Goal: Communication & Community: Participate in discussion

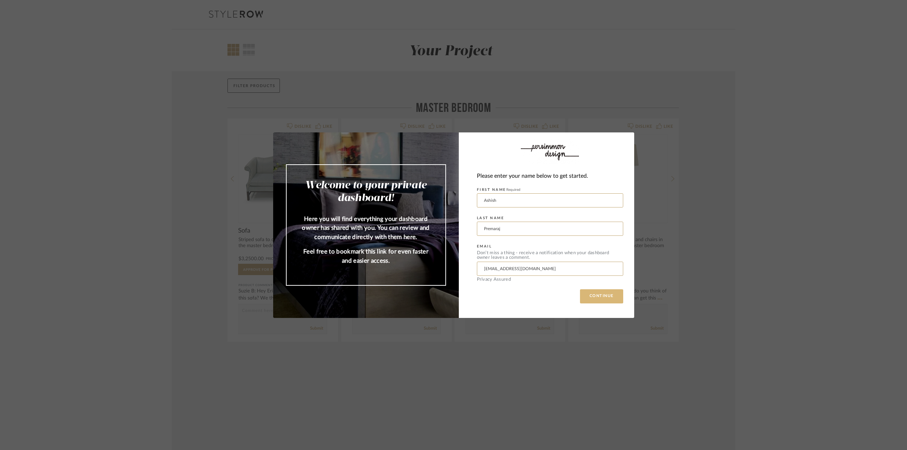
click at [596, 295] on button "CONTINUE" at bounding box center [601, 297] width 43 height 14
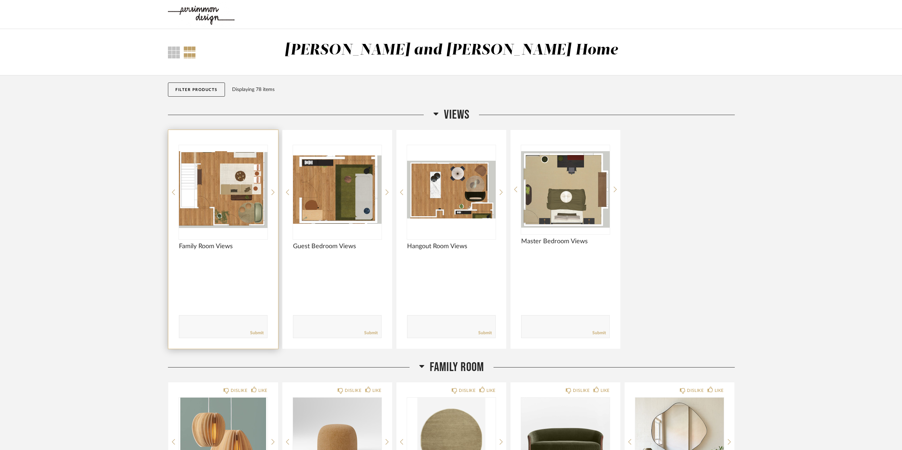
click at [0, 0] on img at bounding box center [0, 0] width 0 height 0
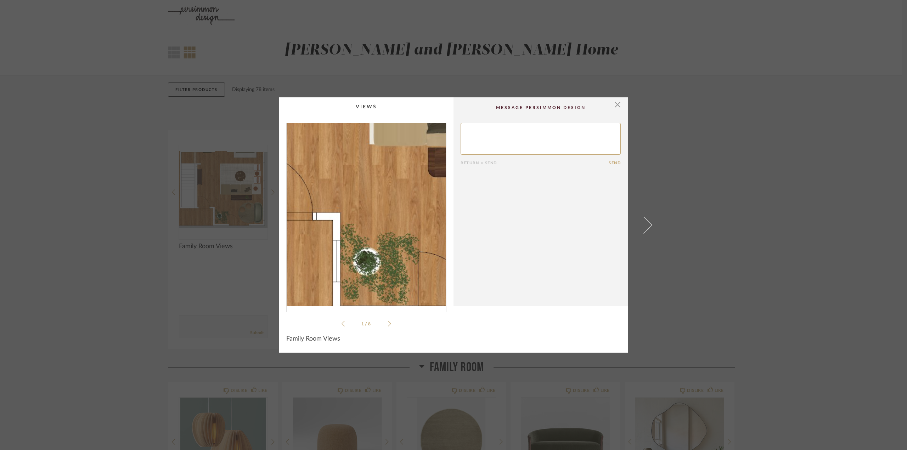
click at [357, 247] on img "0" at bounding box center [366, 214] width 159 height 183
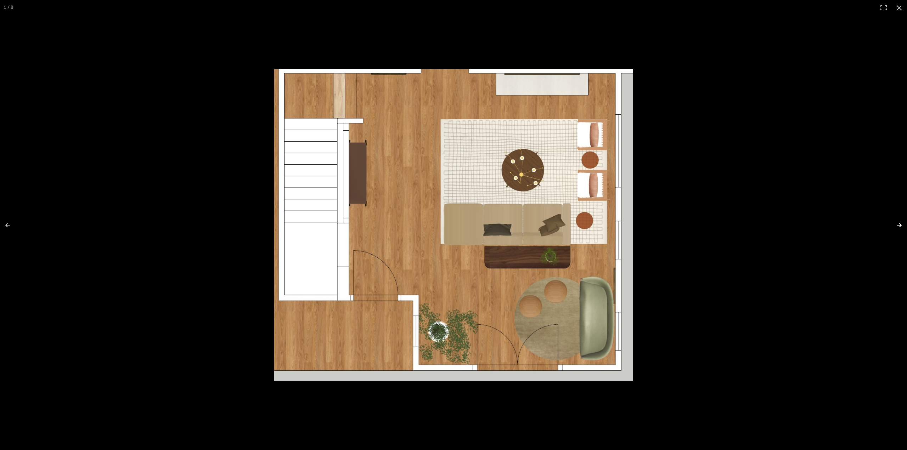
click at [901, 223] on button at bounding box center [894, 225] width 25 height 35
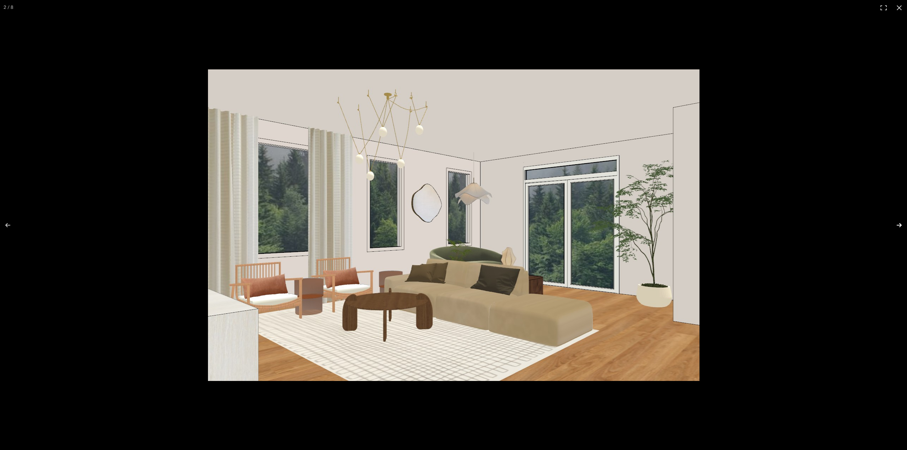
click at [895, 225] on button at bounding box center [894, 225] width 25 height 35
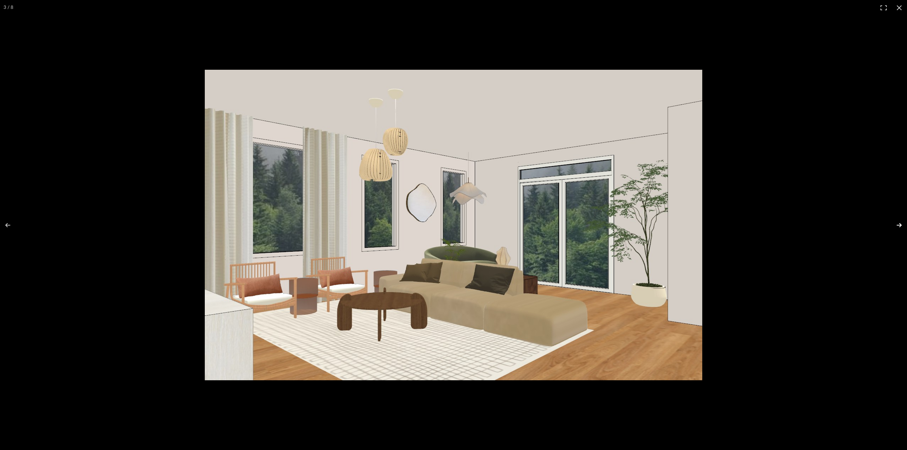
click at [898, 226] on button at bounding box center [894, 225] width 25 height 35
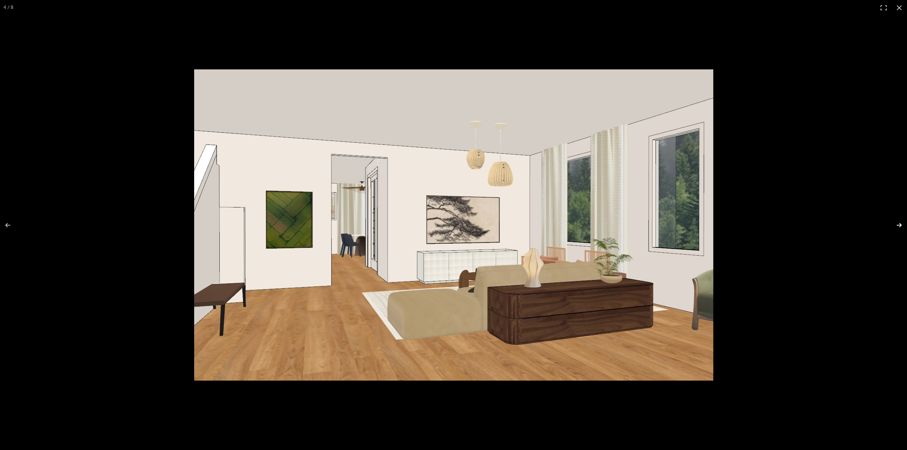
click at [902, 224] on button at bounding box center [894, 225] width 25 height 35
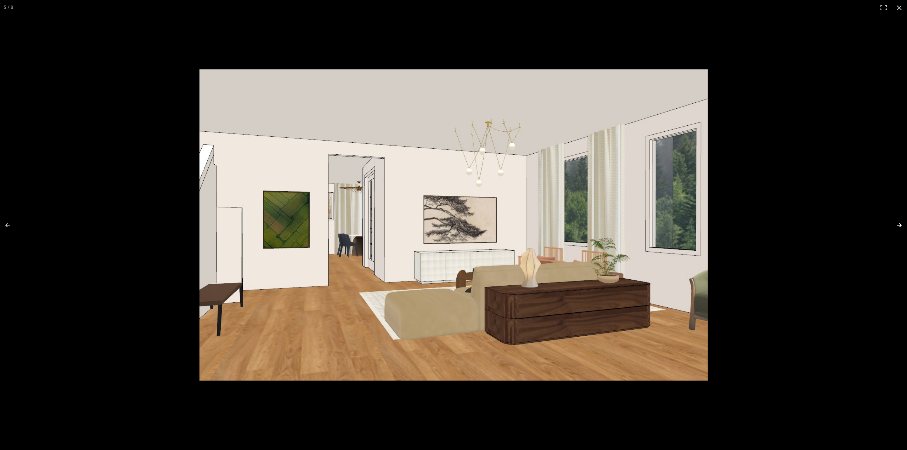
click at [902, 224] on button at bounding box center [894, 225] width 25 height 35
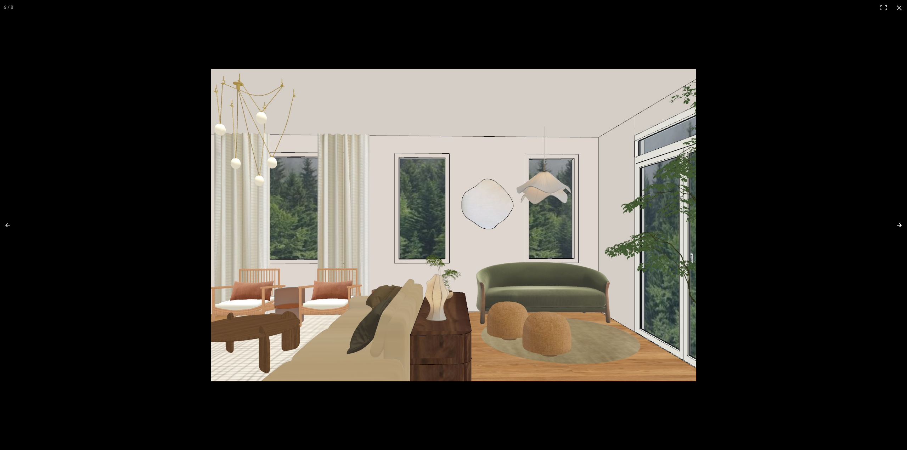
click at [896, 225] on button at bounding box center [894, 225] width 25 height 35
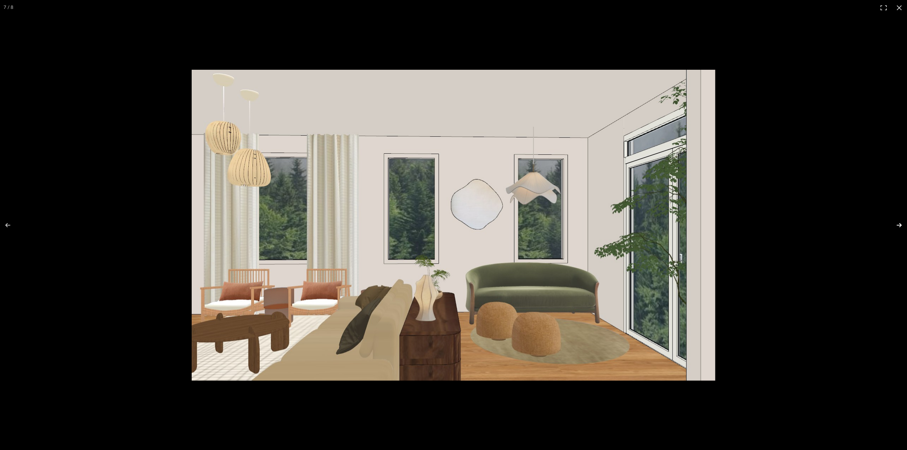
click at [901, 225] on button at bounding box center [894, 225] width 25 height 35
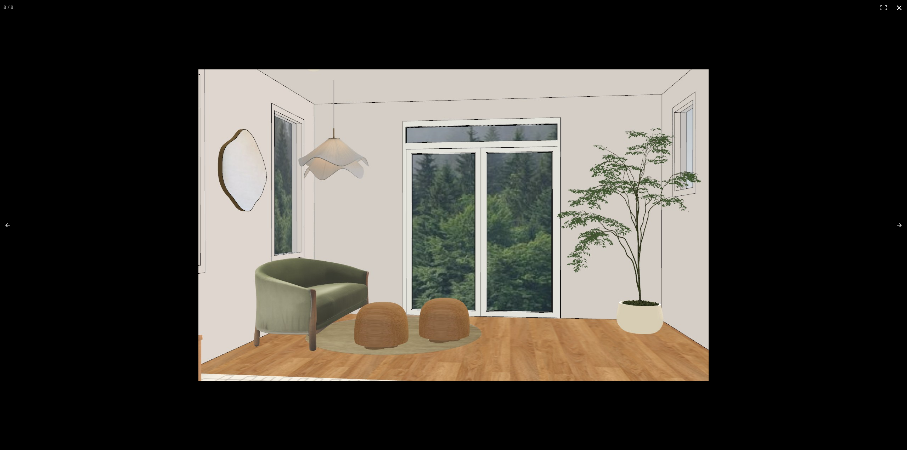
click at [897, 7] on button at bounding box center [900, 8] width 16 height 16
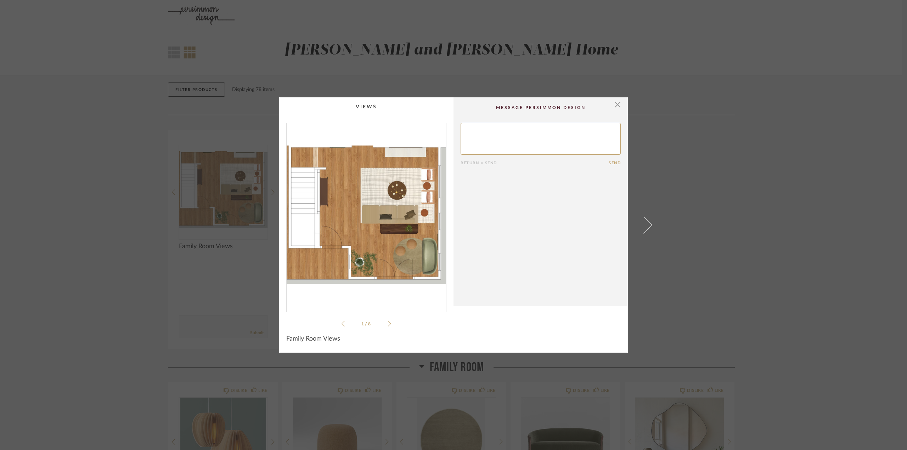
click at [565, 136] on textarea at bounding box center [541, 139] width 160 height 32
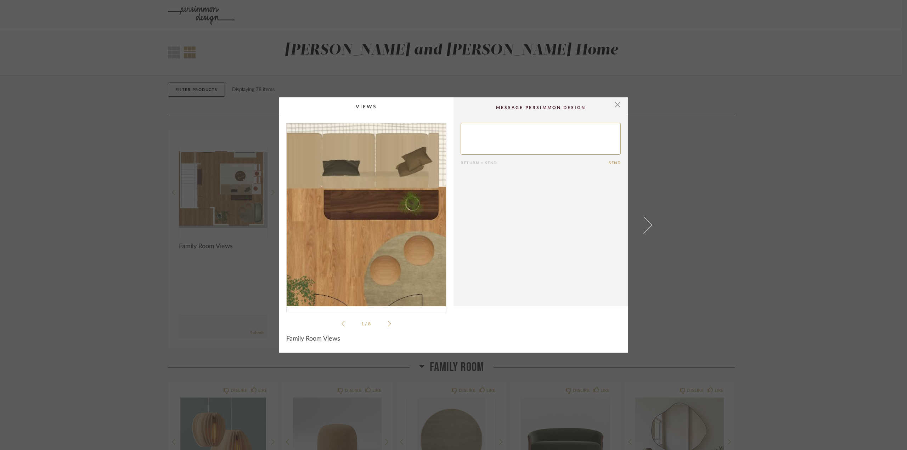
click at [392, 232] on img "0" at bounding box center [366, 214] width 159 height 183
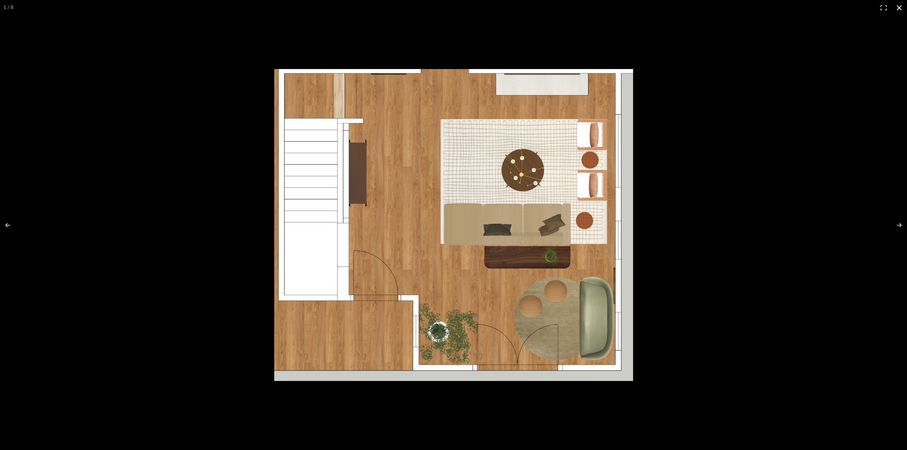
click at [898, 10] on button at bounding box center [900, 8] width 16 height 16
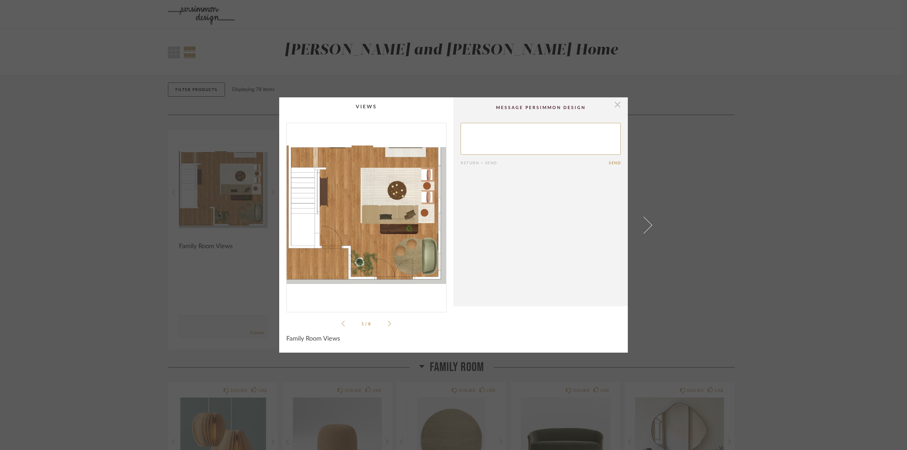
click at [615, 105] on span "button" at bounding box center [618, 104] width 14 height 14
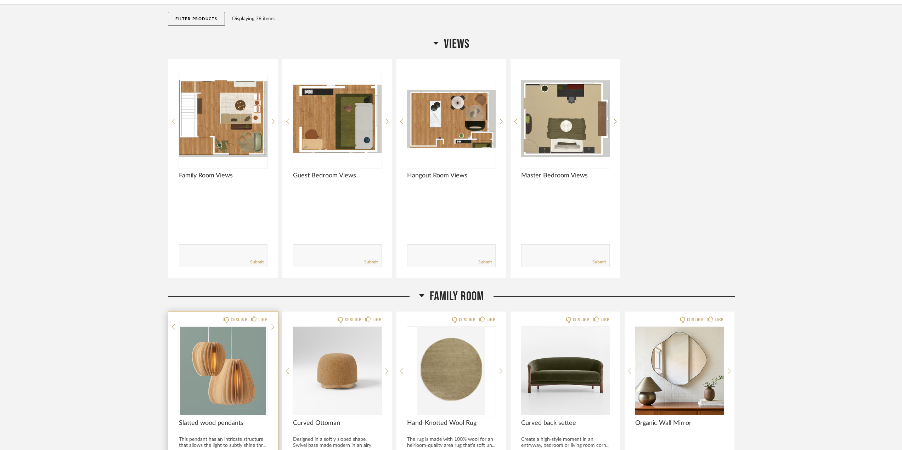
scroll to position [106, 0]
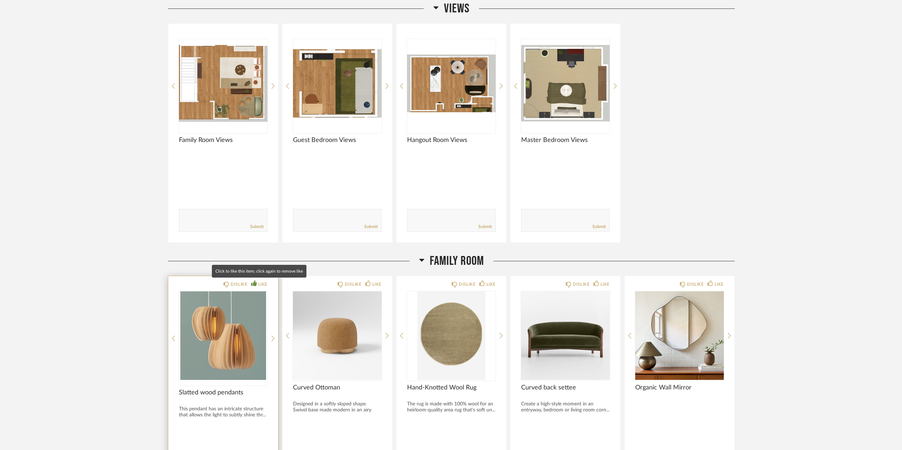
click at [255, 284] on icon at bounding box center [254, 284] width 6 height 6
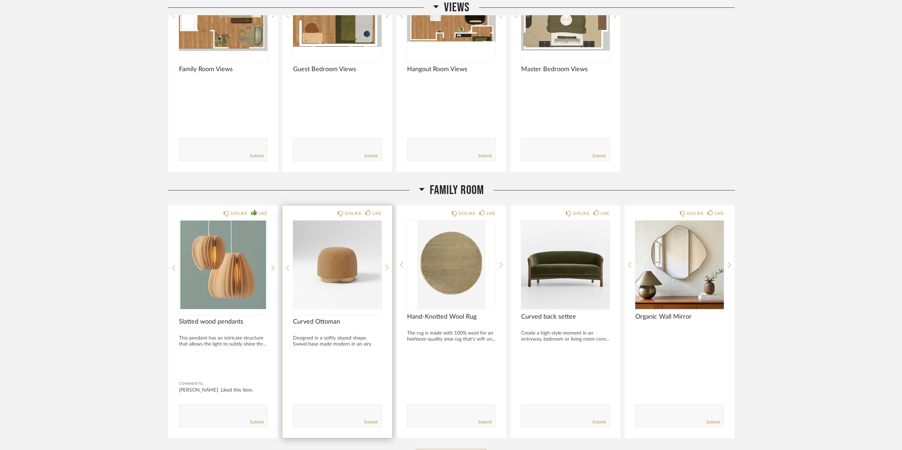
click at [341, 273] on img "0" at bounding box center [337, 265] width 89 height 89
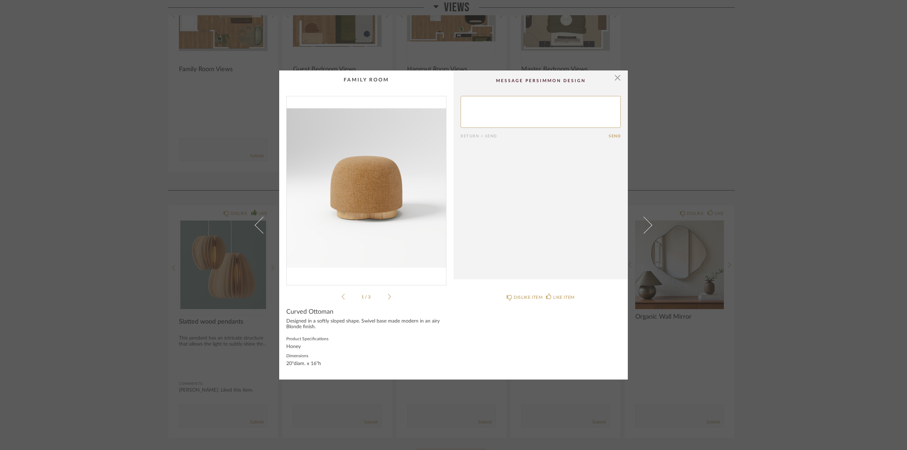
click at [389, 297] on div "1 / 3" at bounding box center [366, 198] width 160 height 205
click at [388, 297] on icon at bounding box center [389, 297] width 3 height 6
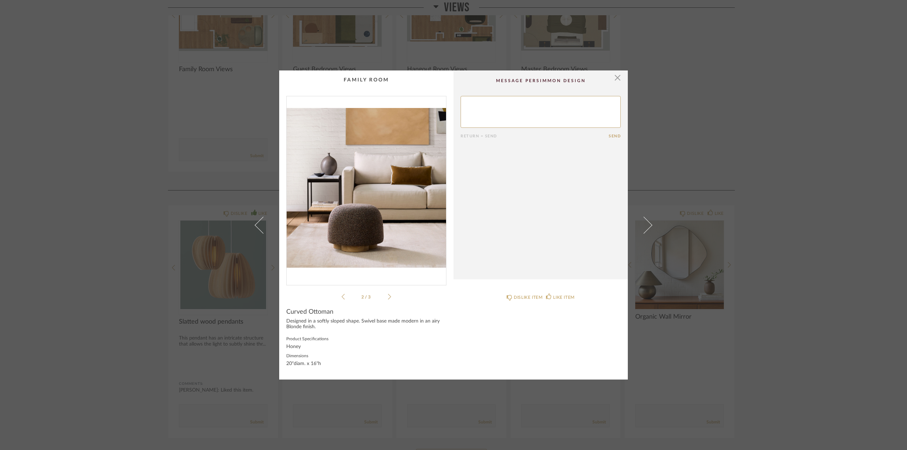
click at [388, 297] on icon at bounding box center [389, 297] width 3 height 6
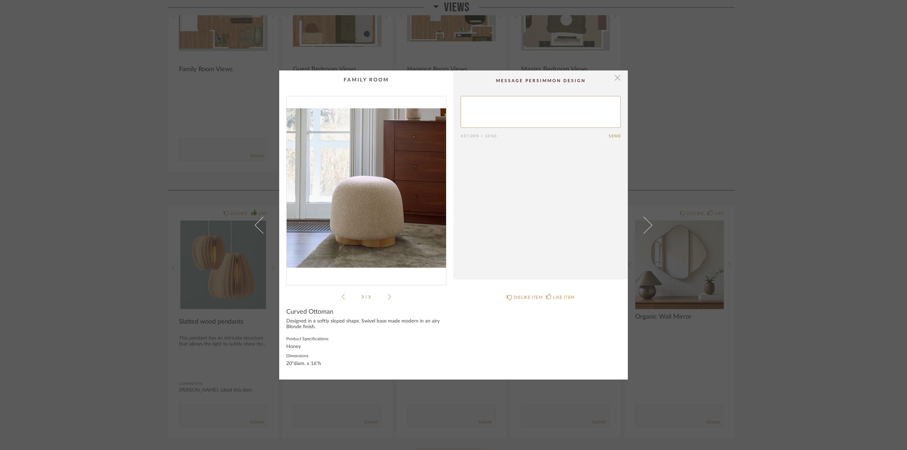
click at [613, 78] on span "button" at bounding box center [618, 78] width 14 height 14
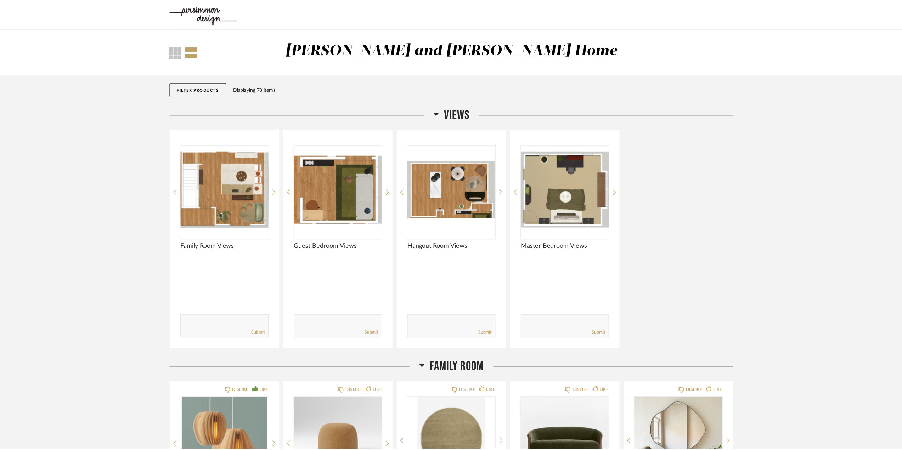
scroll to position [177, 0]
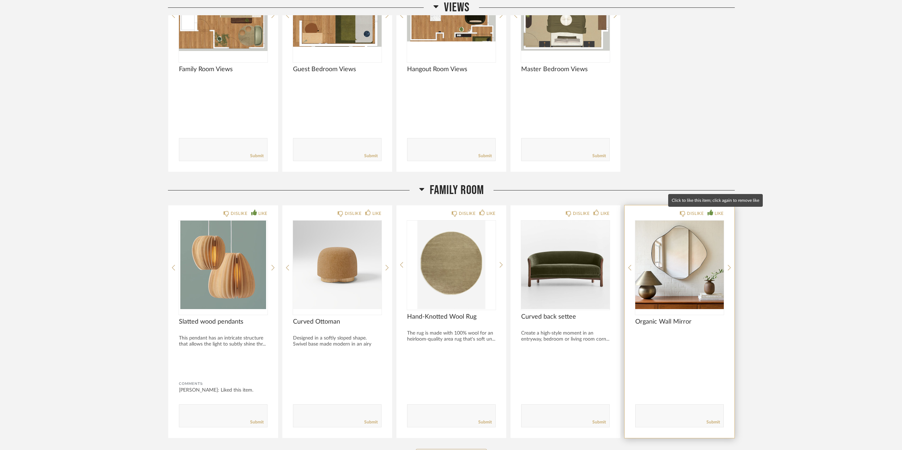
click at [719, 211] on div "LIKE" at bounding box center [719, 213] width 9 height 7
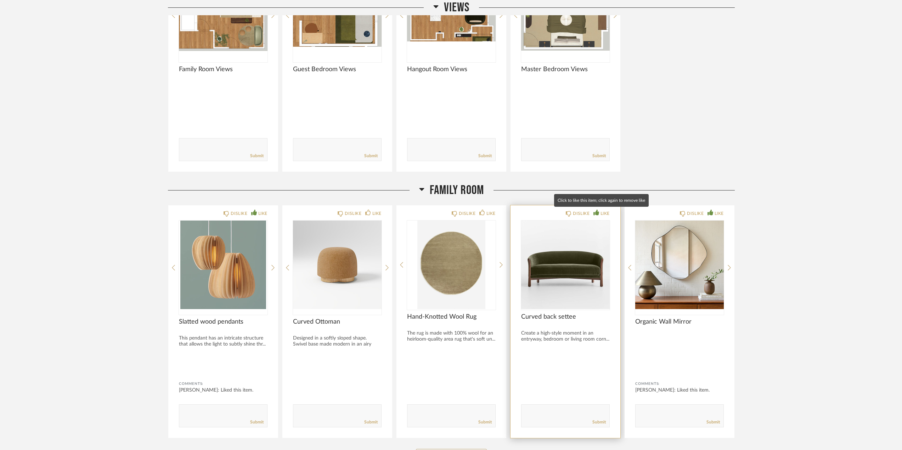
click at [599, 212] on icon at bounding box center [597, 213] width 6 height 6
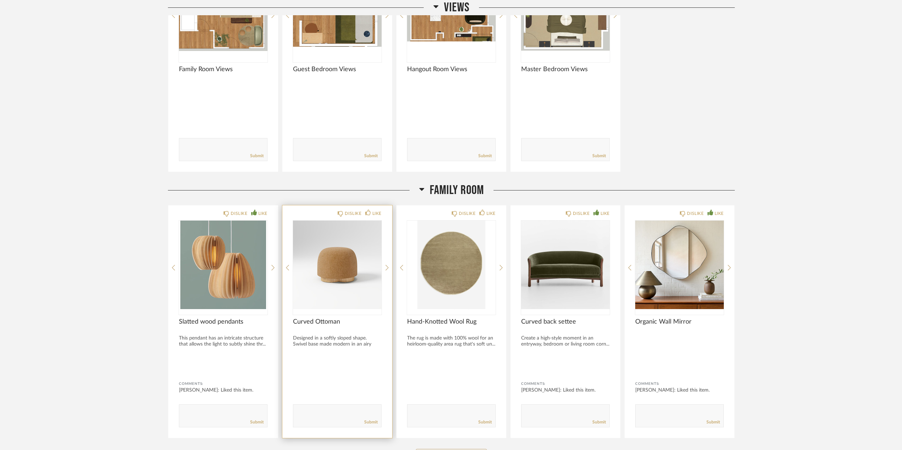
click at [310, 412] on textarea at bounding box center [337, 413] width 88 height 10
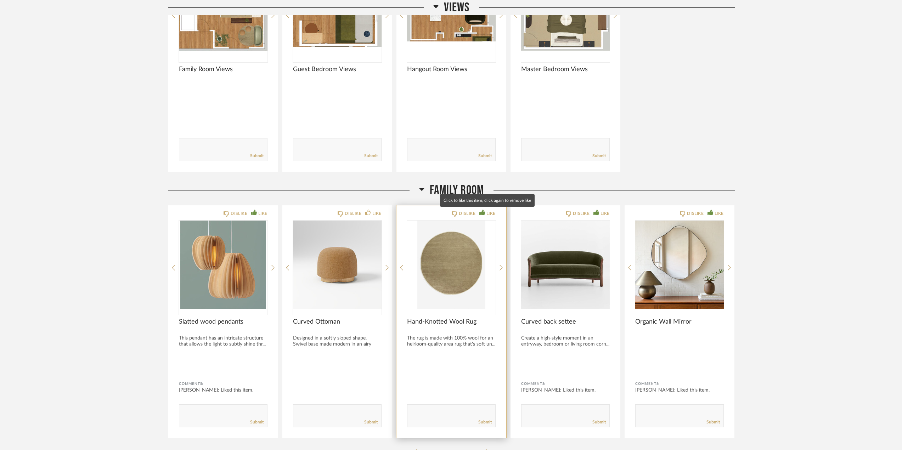
click at [494, 214] on div "LIKE" at bounding box center [491, 213] width 9 height 7
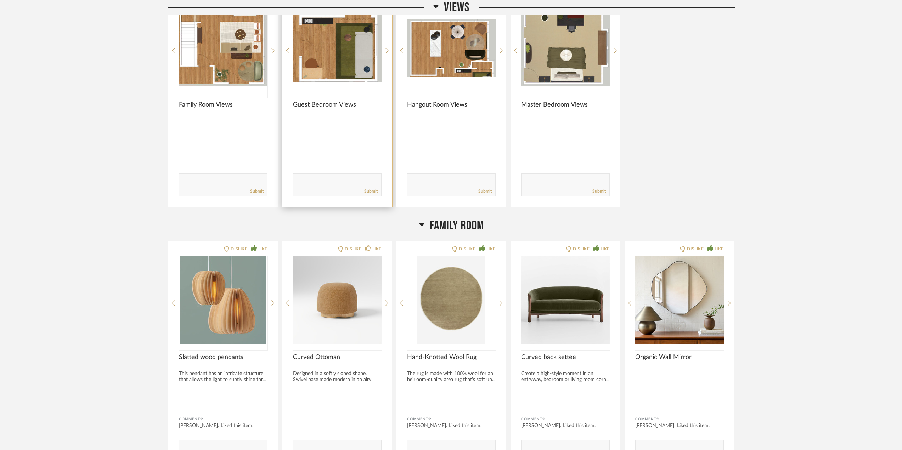
scroll to position [71, 0]
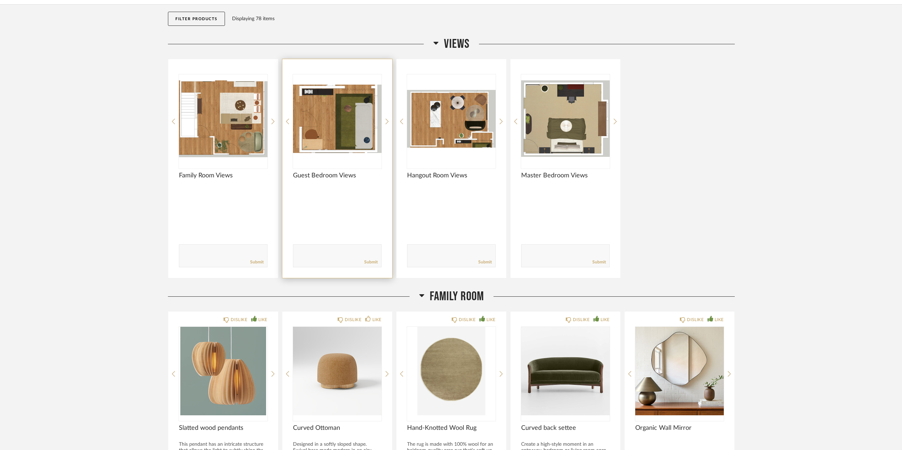
click at [321, 122] on img "0" at bounding box center [337, 118] width 89 height 89
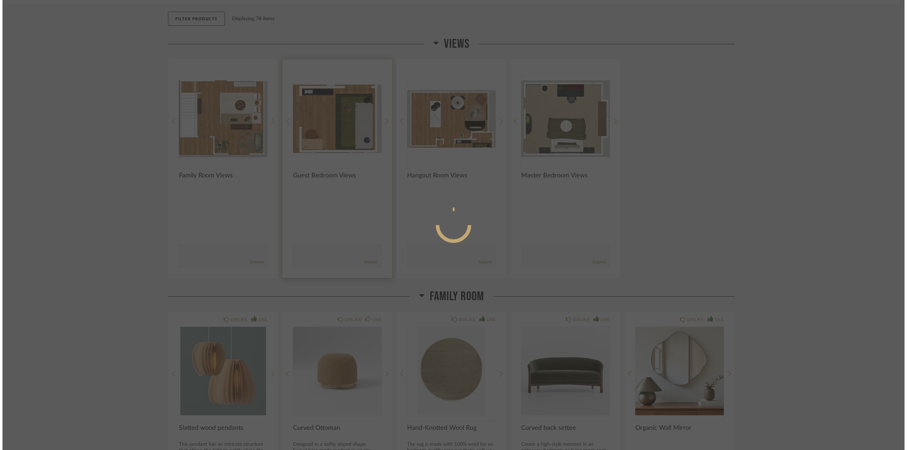
scroll to position [0, 0]
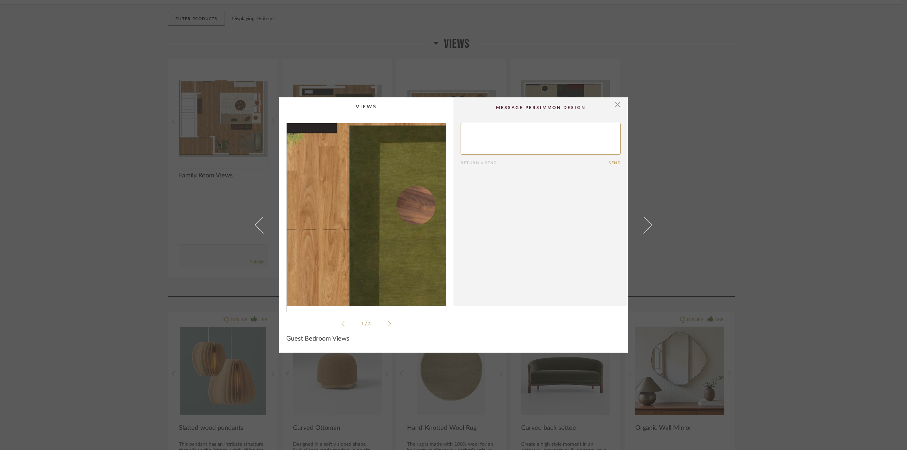
click at [366, 200] on img "0" at bounding box center [366, 214] width 159 height 183
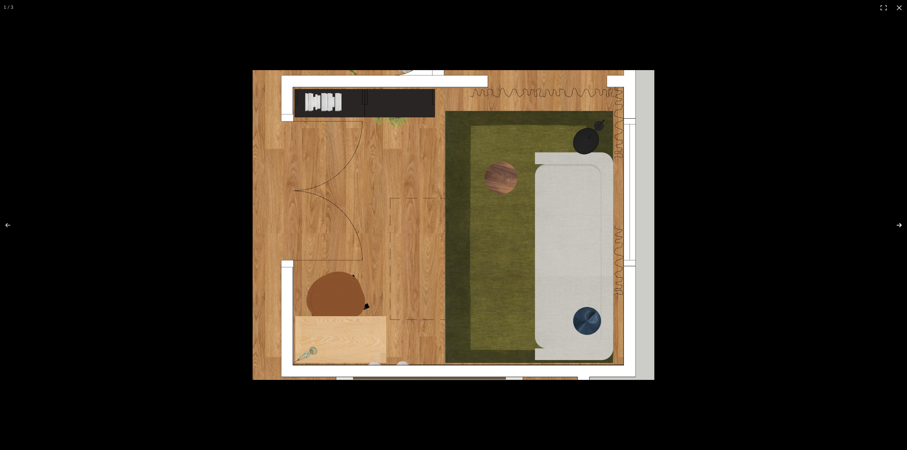
click at [902, 227] on button at bounding box center [894, 225] width 25 height 35
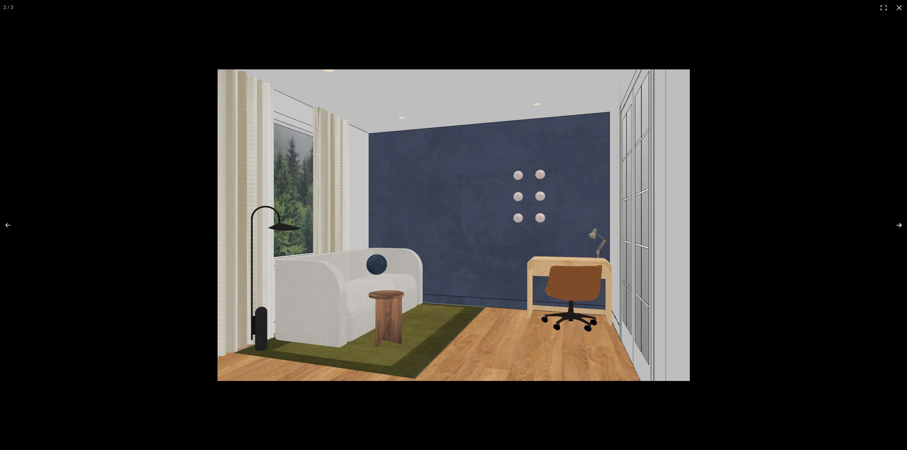
click at [898, 226] on button at bounding box center [894, 225] width 25 height 35
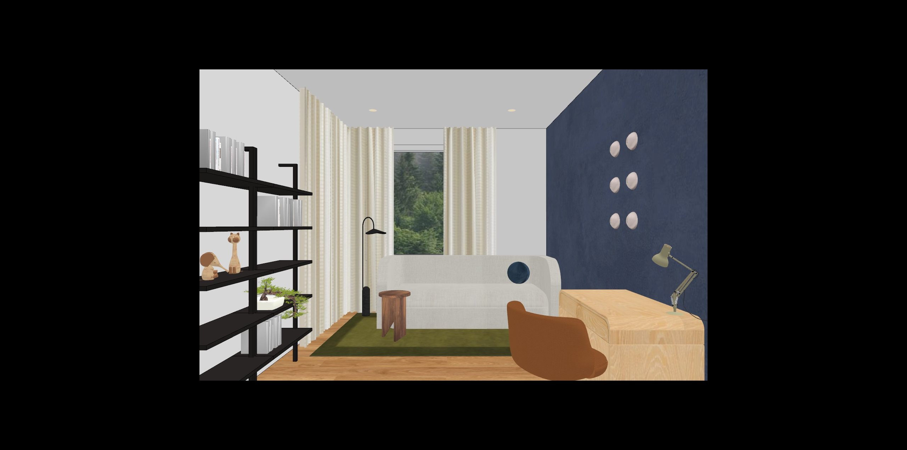
click at [898, 226] on button at bounding box center [894, 225] width 25 height 35
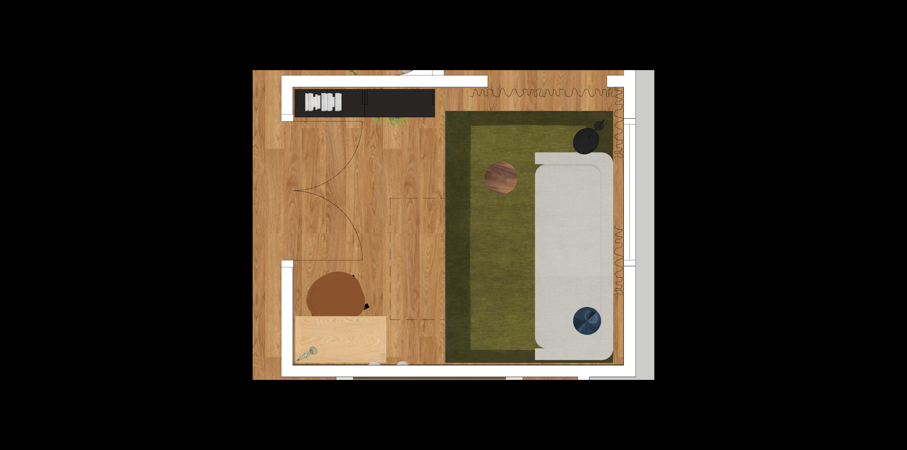
click at [898, 226] on button at bounding box center [894, 225] width 25 height 35
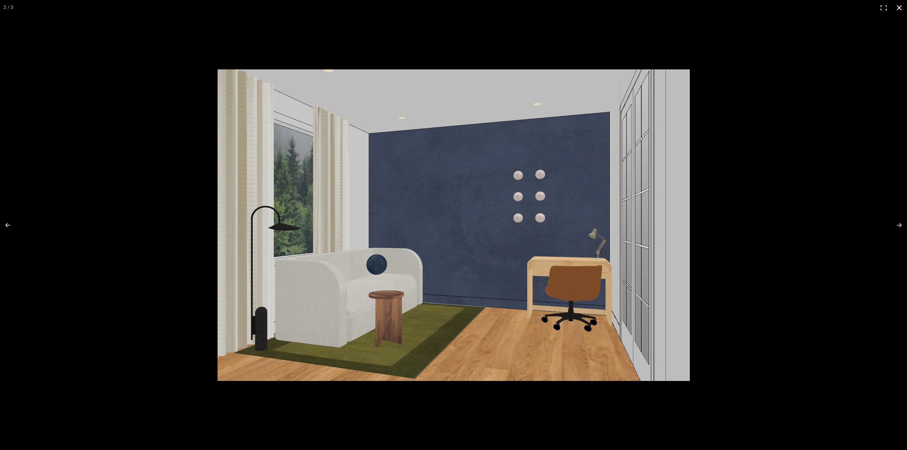
click at [899, 7] on button at bounding box center [900, 8] width 16 height 16
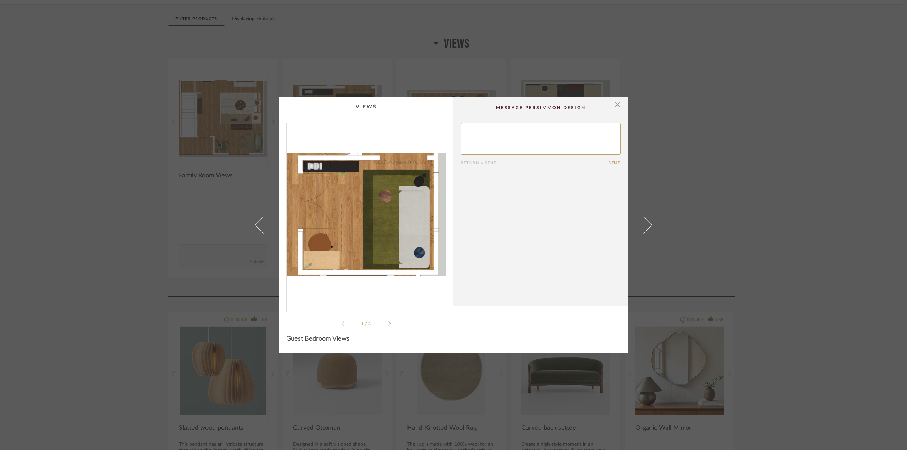
click at [486, 137] on textarea at bounding box center [541, 139] width 160 height 32
type textarea "Any other color suggestions for the side wall? Wondering if this would be too d…"
click at [612, 163] on button "Send" at bounding box center [615, 163] width 12 height 5
click at [615, 102] on span "button" at bounding box center [618, 104] width 14 height 14
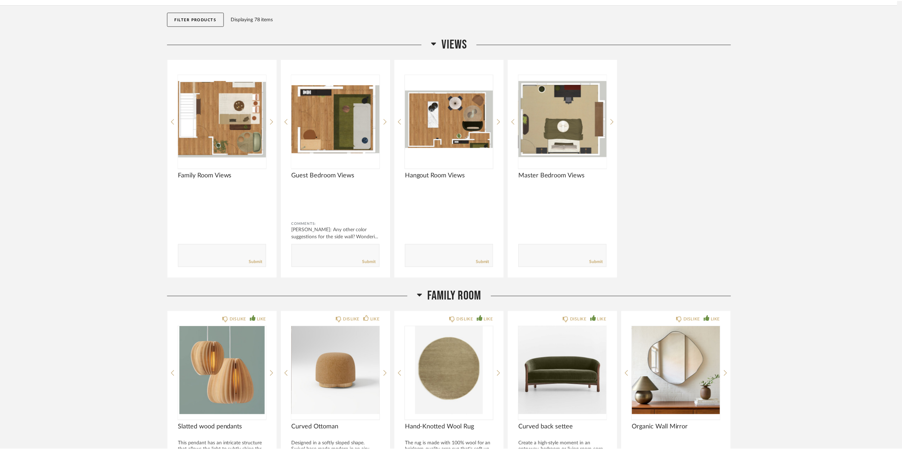
scroll to position [71, 0]
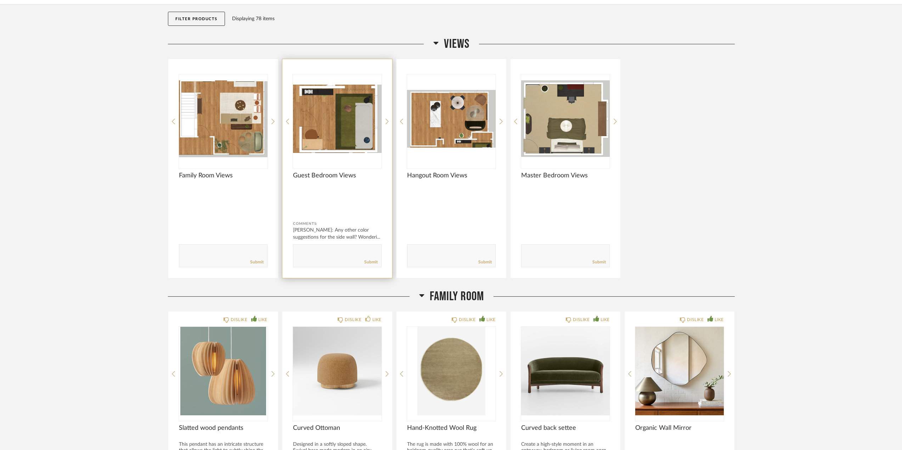
click at [338, 133] on img "0" at bounding box center [337, 118] width 89 height 89
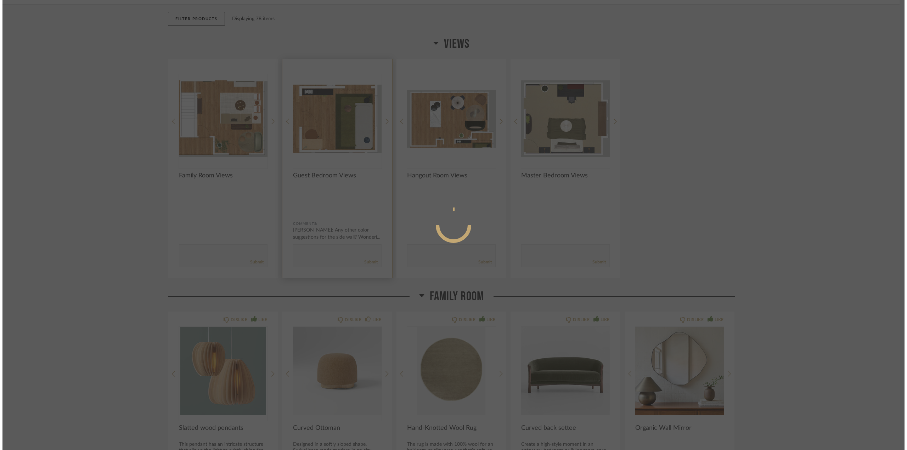
scroll to position [0, 0]
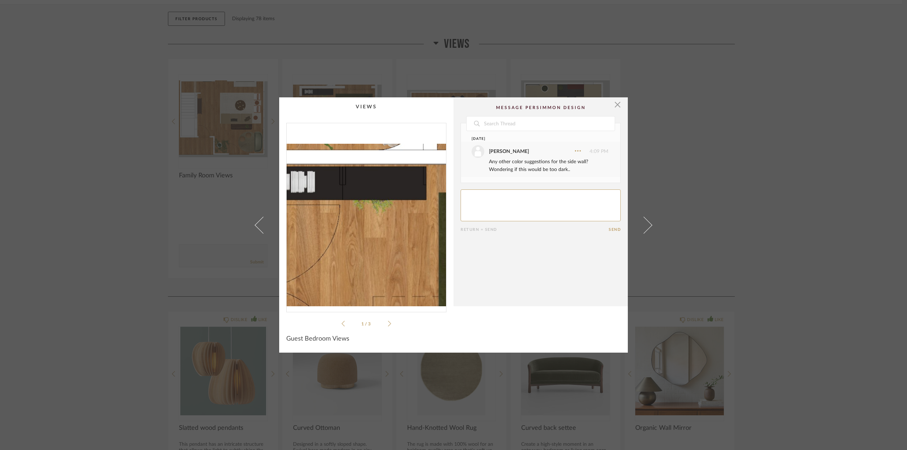
click at [337, 177] on img "0" at bounding box center [366, 214] width 159 height 183
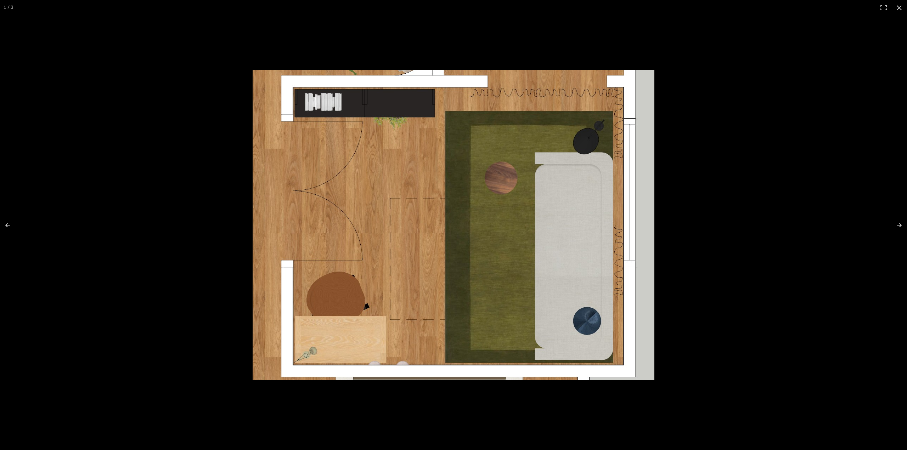
click at [372, 111] on img at bounding box center [454, 225] width 402 height 310
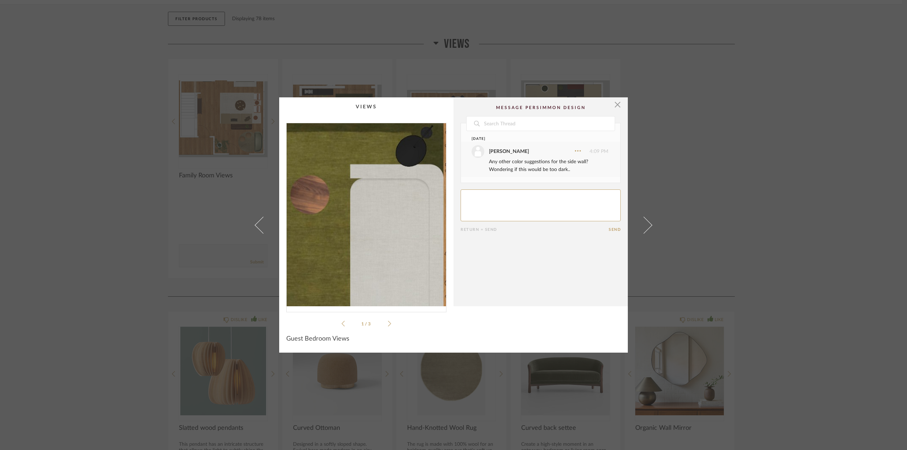
click at [402, 203] on img "0" at bounding box center [366, 214] width 159 height 183
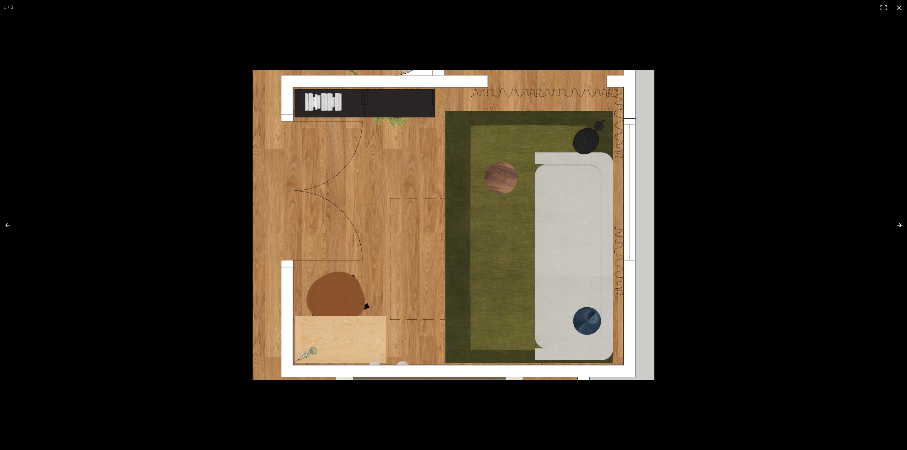
click at [899, 222] on button at bounding box center [894, 225] width 25 height 35
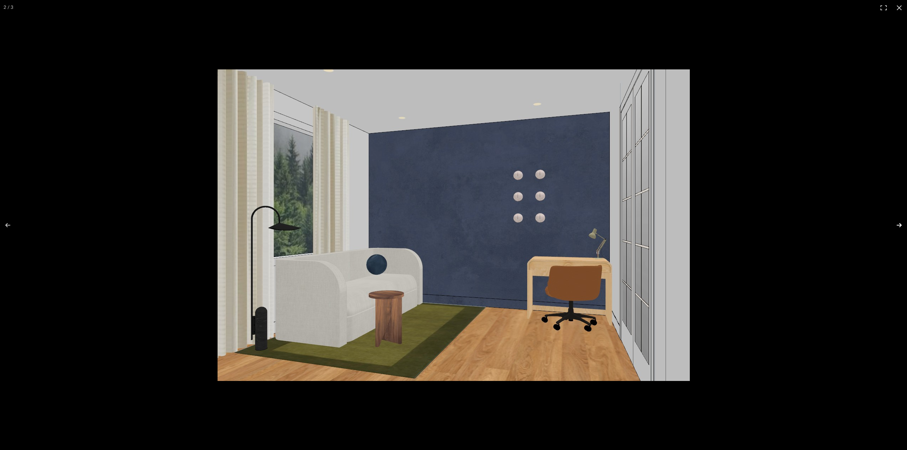
click at [897, 228] on button at bounding box center [894, 225] width 25 height 35
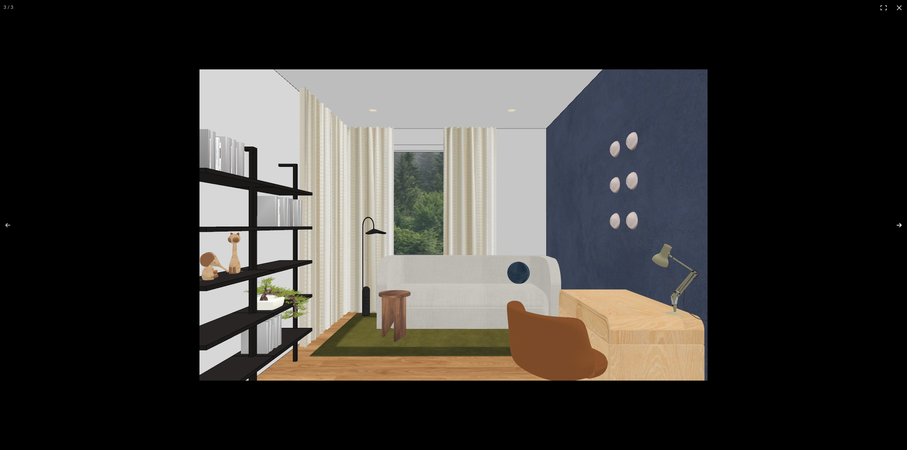
click at [899, 226] on button at bounding box center [894, 225] width 25 height 35
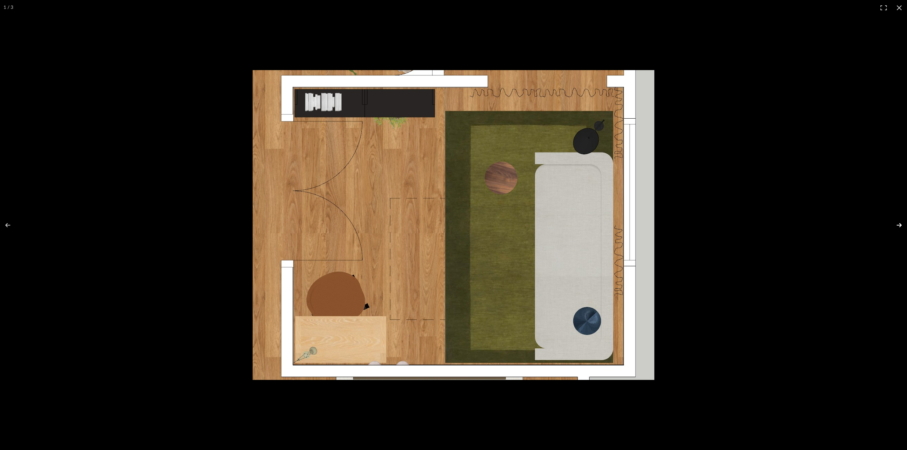
click at [899, 226] on button at bounding box center [894, 225] width 25 height 35
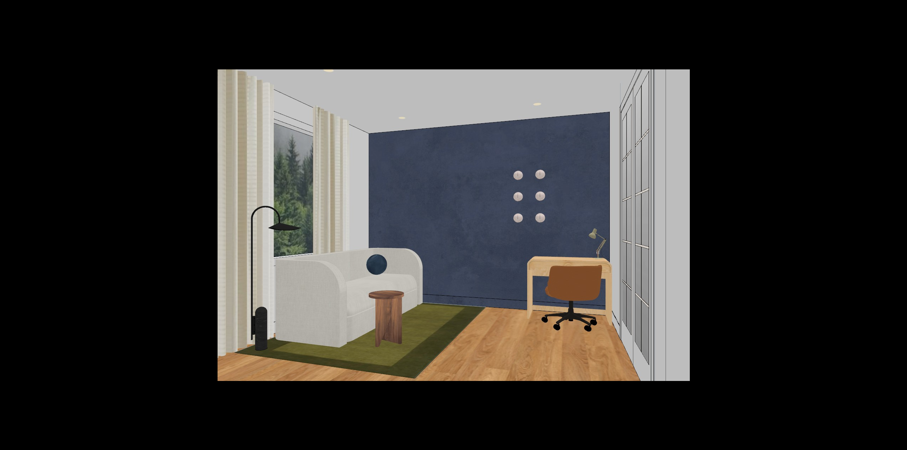
click at [899, 226] on button at bounding box center [894, 225] width 25 height 35
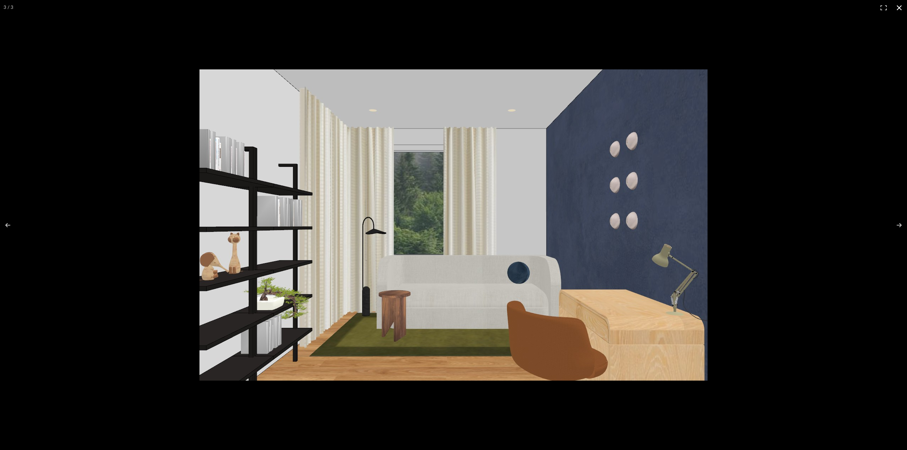
click at [896, 8] on button at bounding box center [900, 8] width 16 height 16
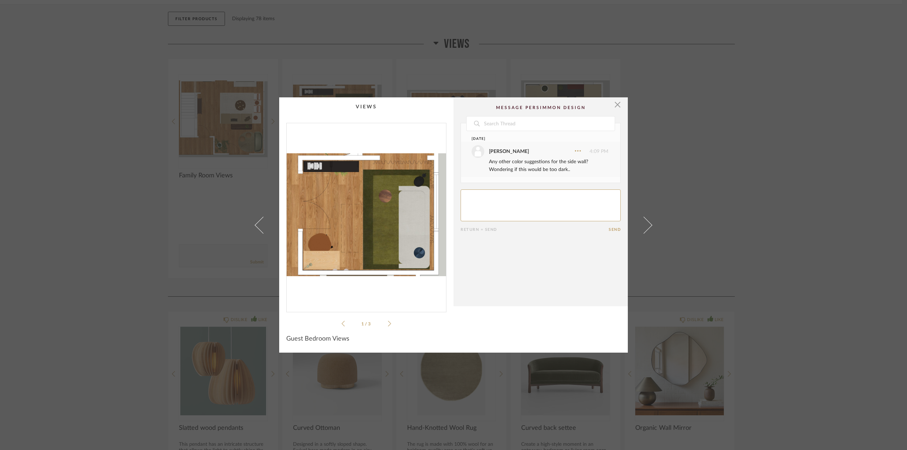
click at [500, 204] on textarea at bounding box center [541, 206] width 160 height 32
type textarea "liked the current layout of the curtains."
click at [611, 229] on button "Send" at bounding box center [615, 230] width 12 height 5
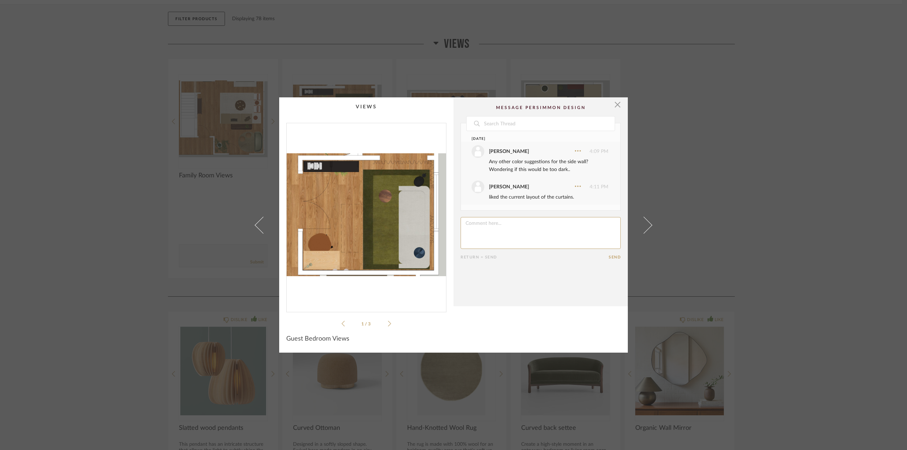
click at [200, 51] on div "× 1 / 3 Date [DATE] [PERSON_NAME] 4:09 PM Any other color suggestions for the s…" at bounding box center [453, 225] width 907 height 450
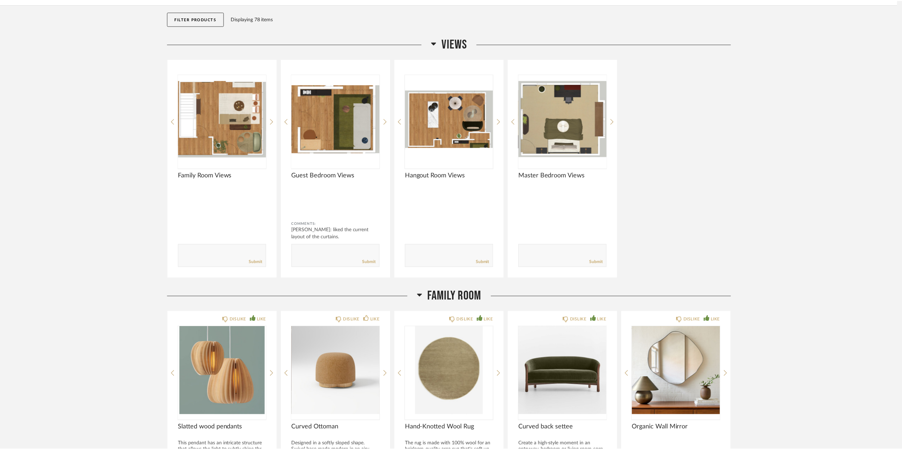
scroll to position [71, 0]
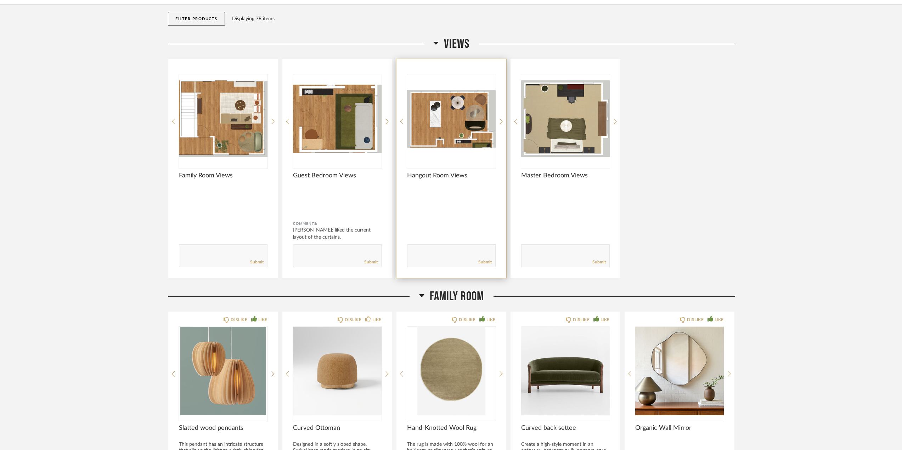
click at [436, 141] on img "0" at bounding box center [451, 118] width 89 height 89
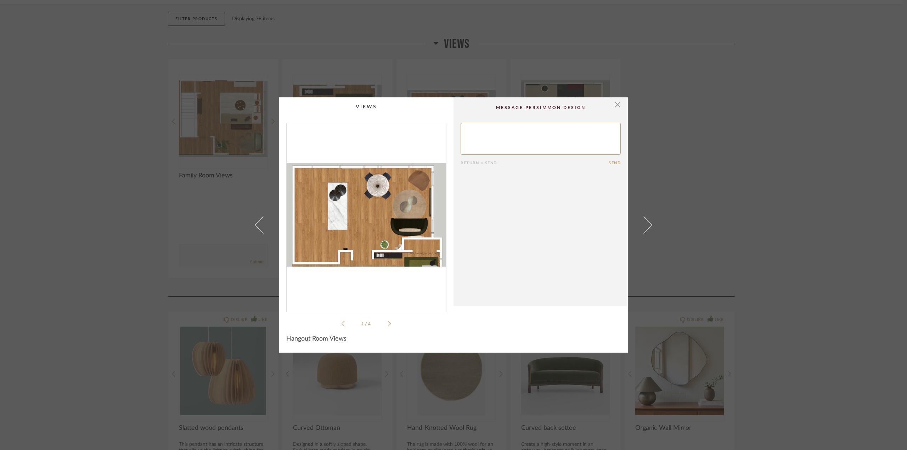
click at [378, 192] on img "0" at bounding box center [366, 214] width 159 height 183
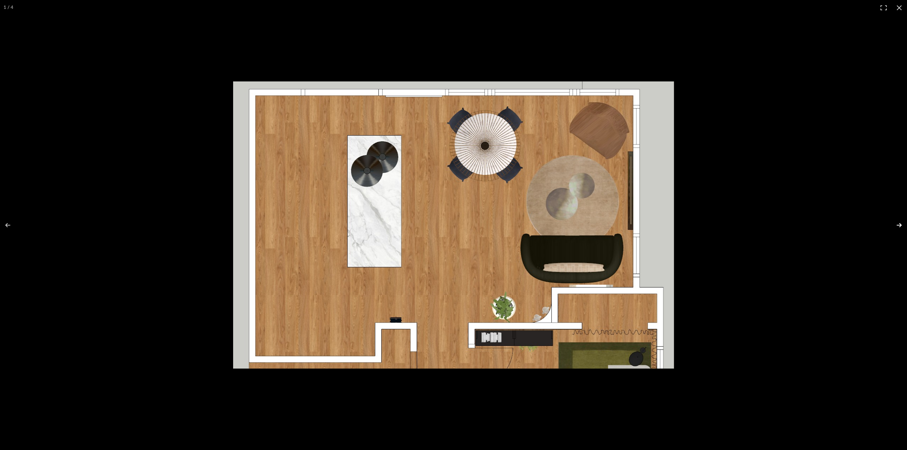
click at [897, 225] on button at bounding box center [894, 225] width 25 height 35
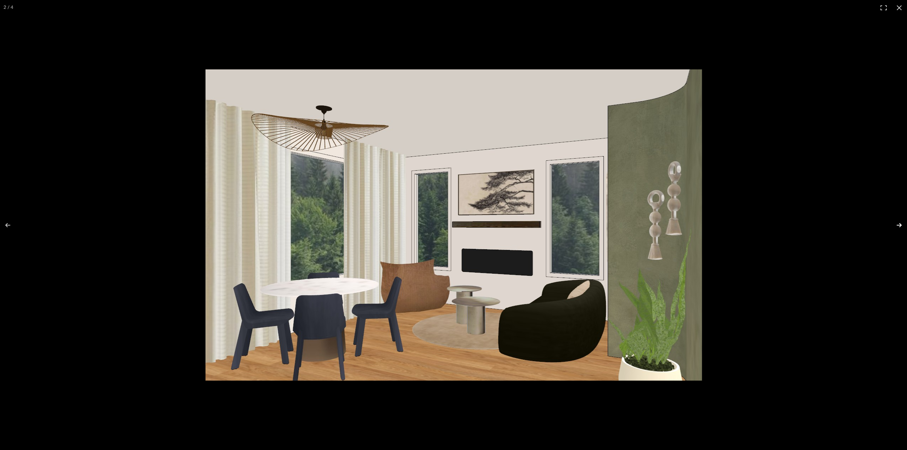
click at [897, 225] on button at bounding box center [894, 225] width 25 height 35
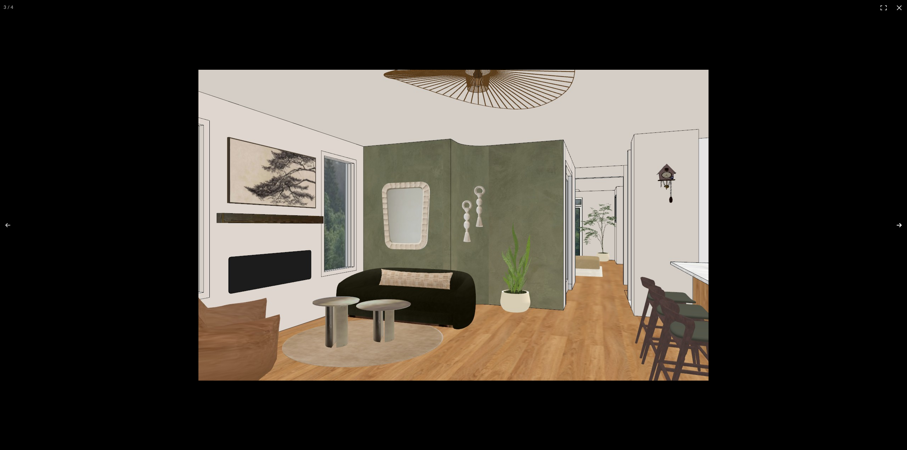
click at [901, 225] on button at bounding box center [894, 225] width 25 height 35
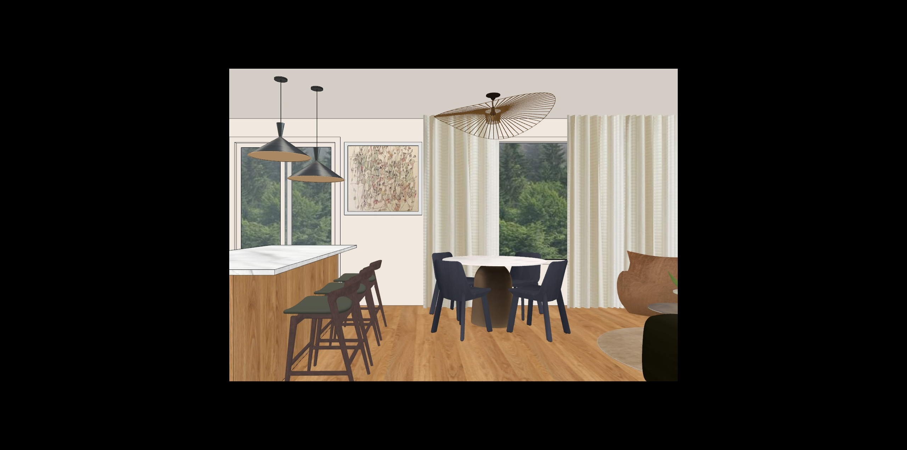
click at [901, 225] on button at bounding box center [894, 225] width 25 height 35
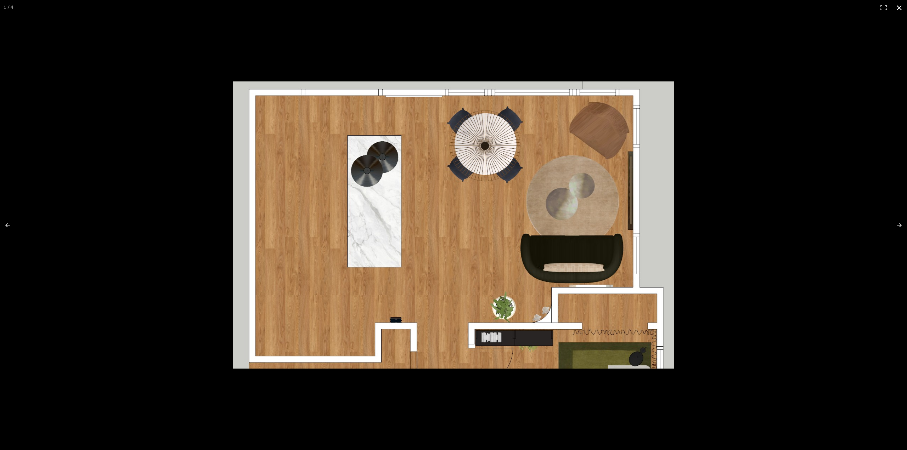
click at [898, 7] on button at bounding box center [900, 8] width 16 height 16
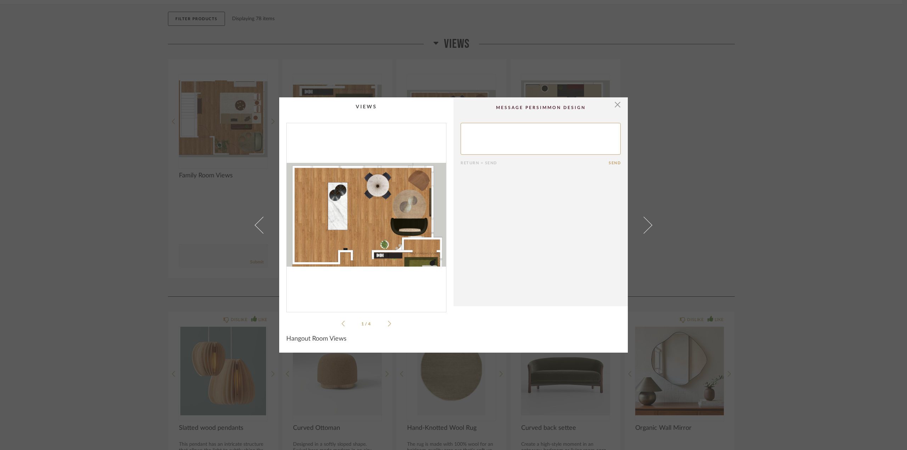
click at [488, 139] on textarea at bounding box center [541, 139] width 160 height 32
type textarea "Prefer 3 bar chairs (instead of 4)"
click at [609, 162] on button "Send" at bounding box center [615, 163] width 12 height 5
click at [490, 199] on textarea at bounding box center [541, 198] width 160 height 32
type textarea "Would like the overhanging light over the dining table."
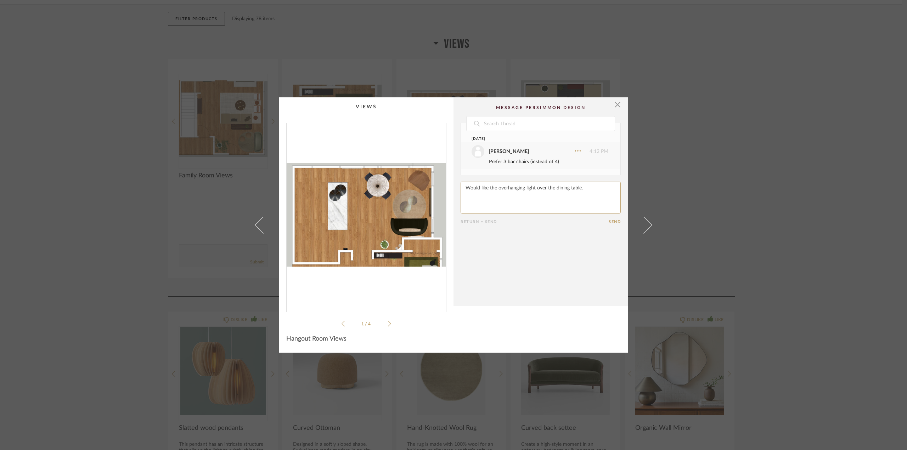
click at [609, 221] on button "Send" at bounding box center [615, 222] width 12 height 5
click at [518, 229] on textarea at bounding box center [541, 225] width 160 height 32
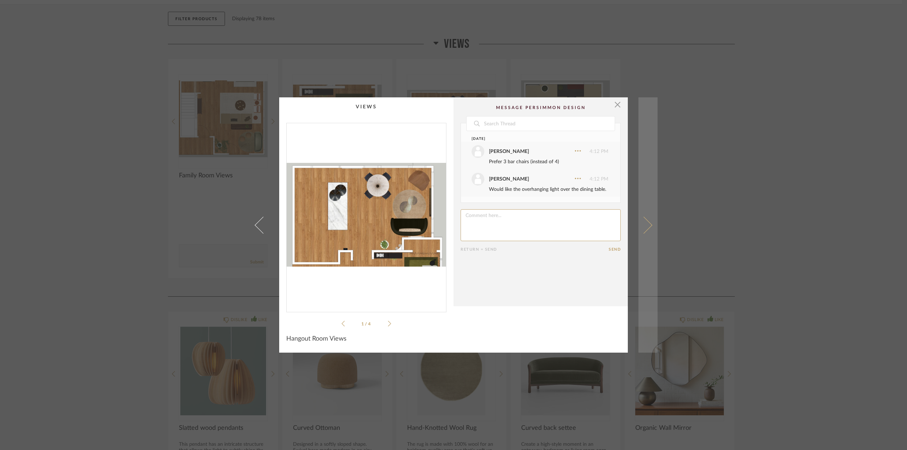
click at [649, 155] on link at bounding box center [648, 225] width 19 height 256
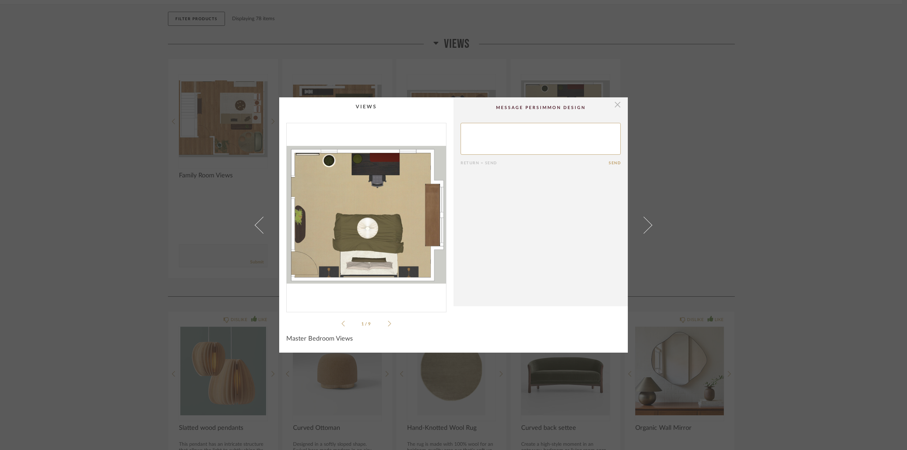
click at [613, 106] on span "button" at bounding box center [618, 104] width 14 height 14
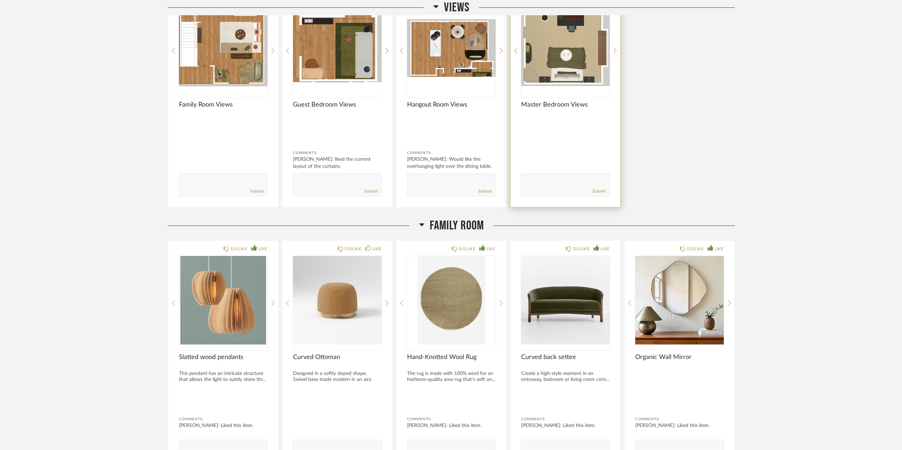
scroll to position [71, 0]
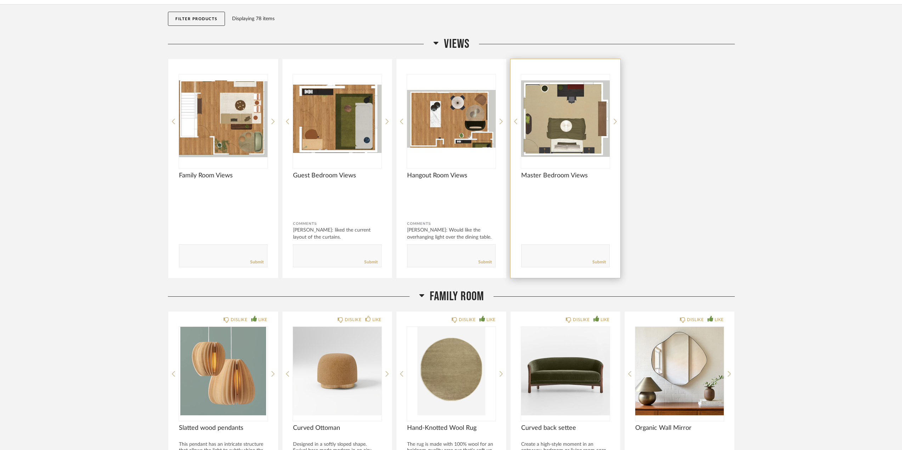
click at [546, 135] on img "0" at bounding box center [565, 118] width 89 height 89
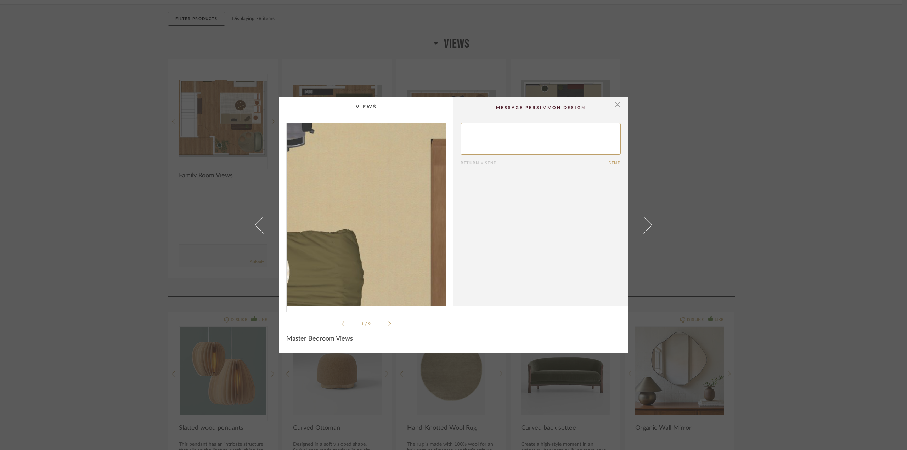
click at [402, 209] on img "0" at bounding box center [366, 214] width 159 height 183
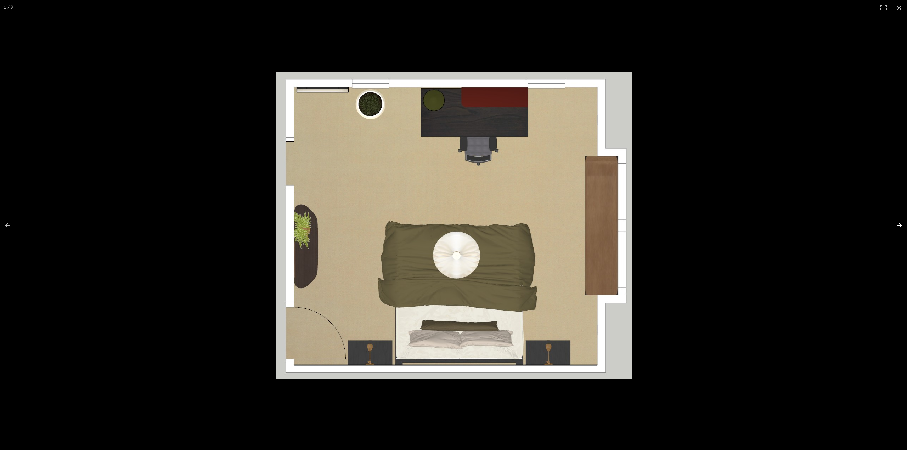
click at [898, 225] on button at bounding box center [894, 225] width 25 height 35
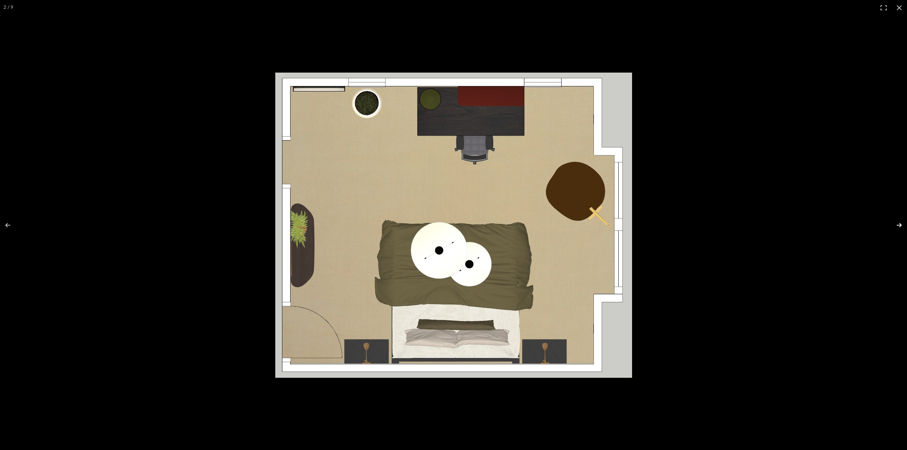
click at [899, 225] on button at bounding box center [894, 225] width 25 height 35
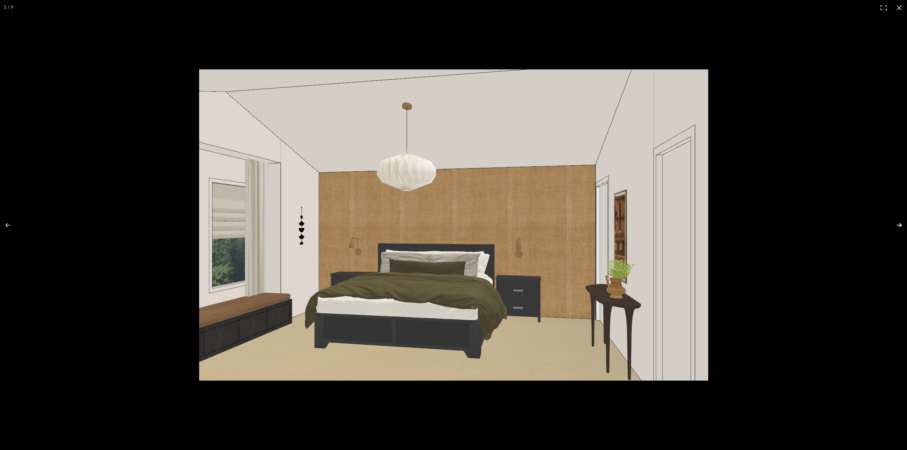
click at [900, 227] on button at bounding box center [894, 225] width 25 height 35
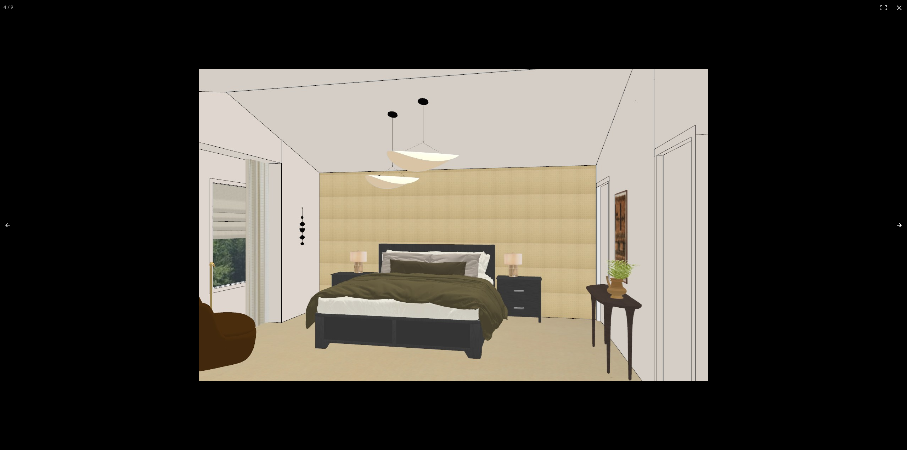
click at [900, 227] on button at bounding box center [894, 225] width 25 height 35
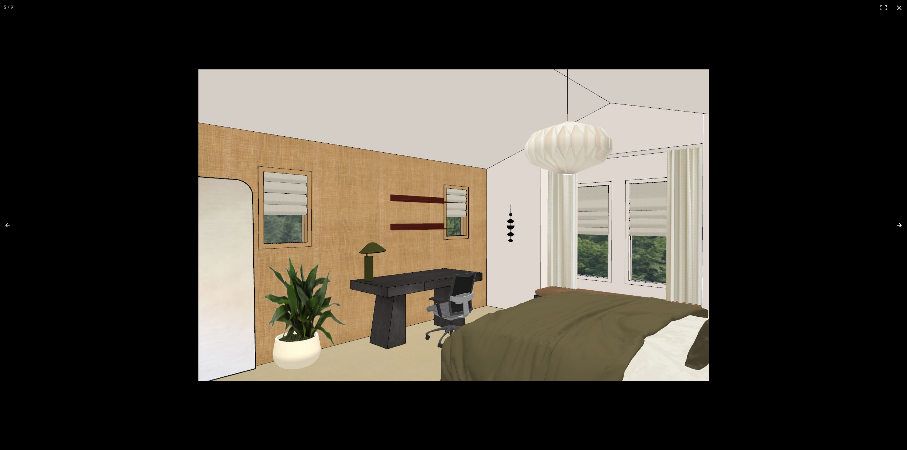
click at [897, 224] on button at bounding box center [894, 225] width 25 height 35
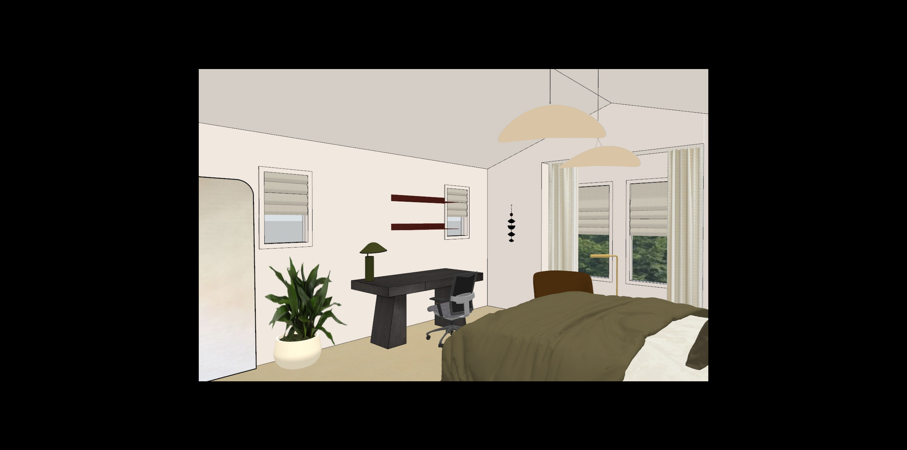
click at [899, 224] on button at bounding box center [894, 225] width 25 height 35
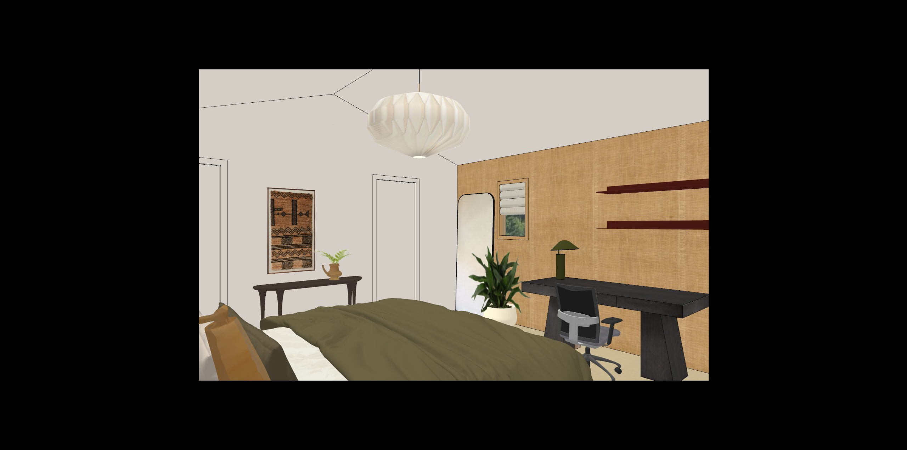
click at [899, 224] on button at bounding box center [894, 225] width 25 height 35
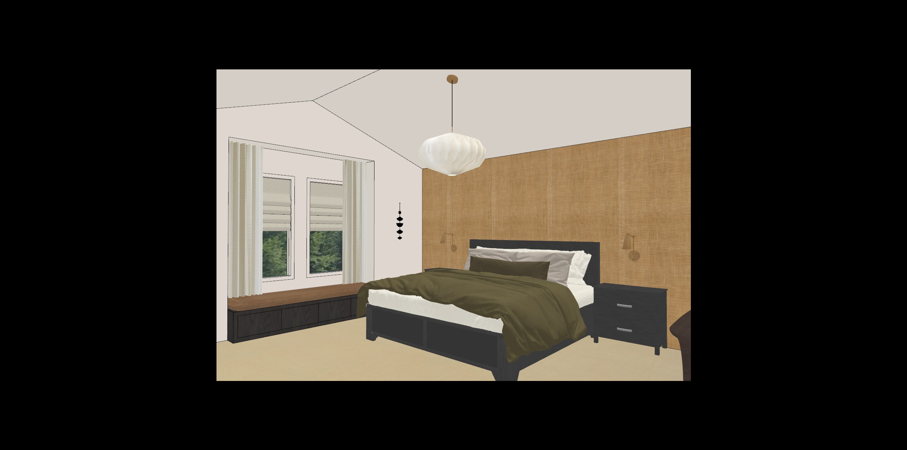
click at [899, 224] on button at bounding box center [894, 225] width 25 height 35
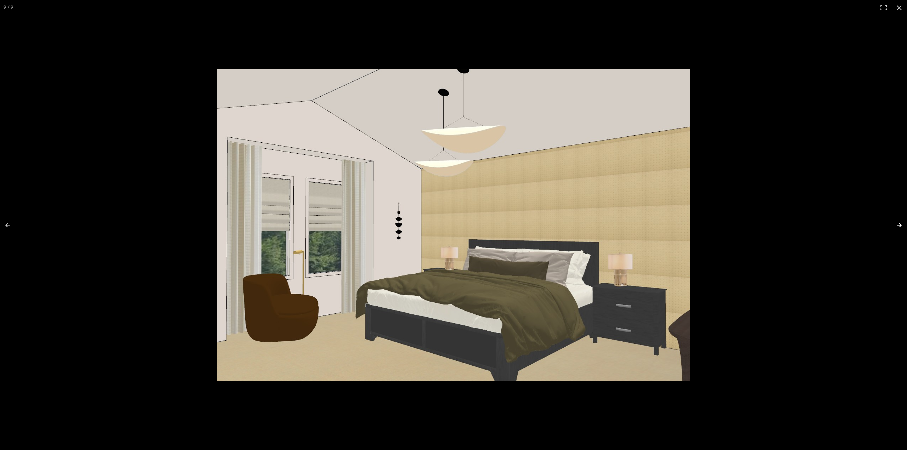
click at [902, 227] on button at bounding box center [894, 225] width 25 height 35
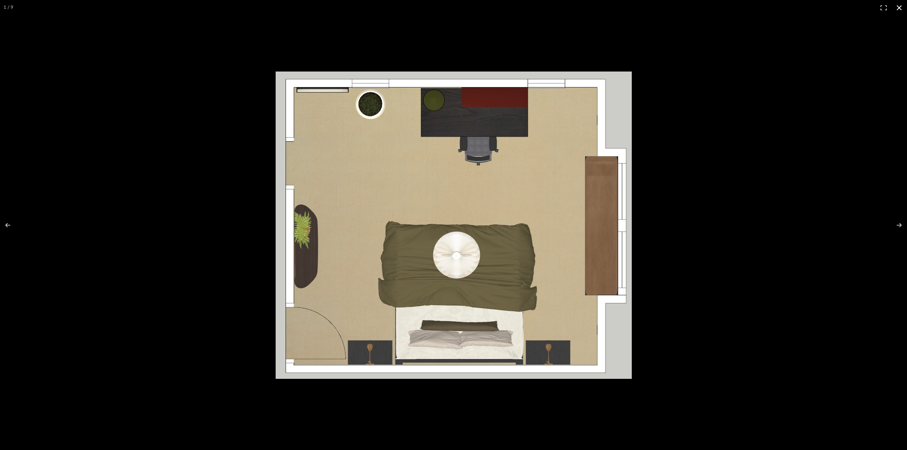
click at [899, 11] on button at bounding box center [900, 8] width 16 height 16
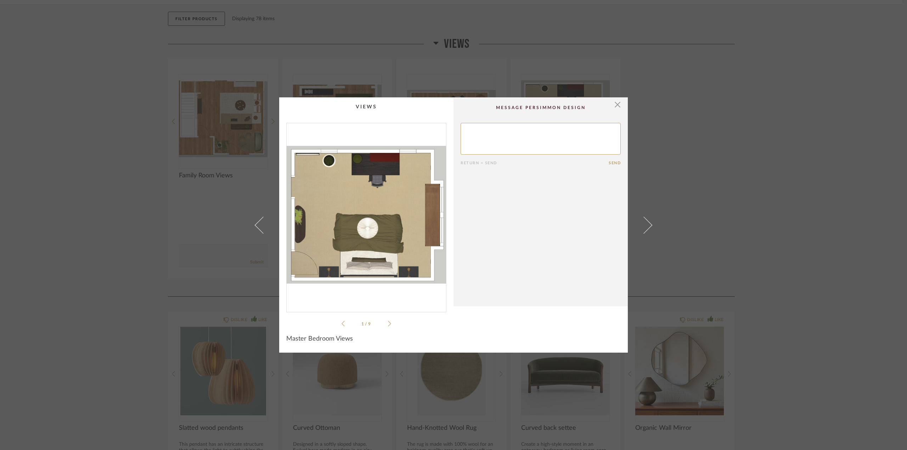
click at [481, 141] on textarea at bounding box center [541, 139] width 160 height 32
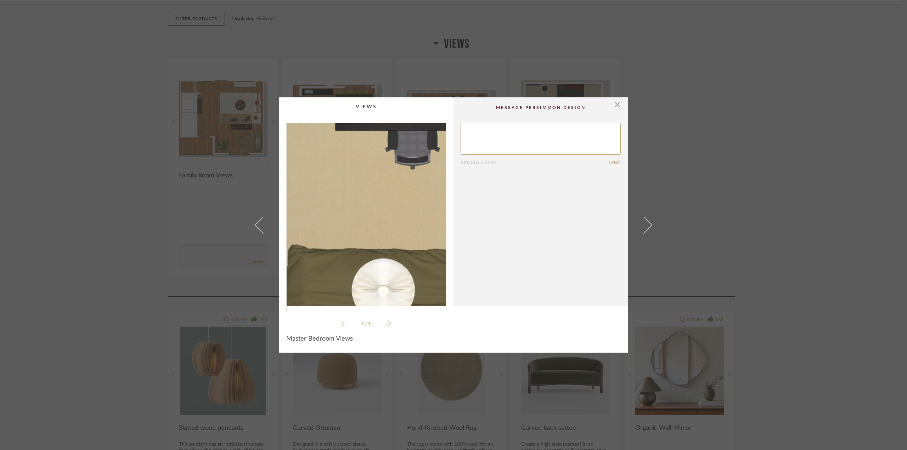
click at [360, 204] on img "0" at bounding box center [366, 214] width 159 height 183
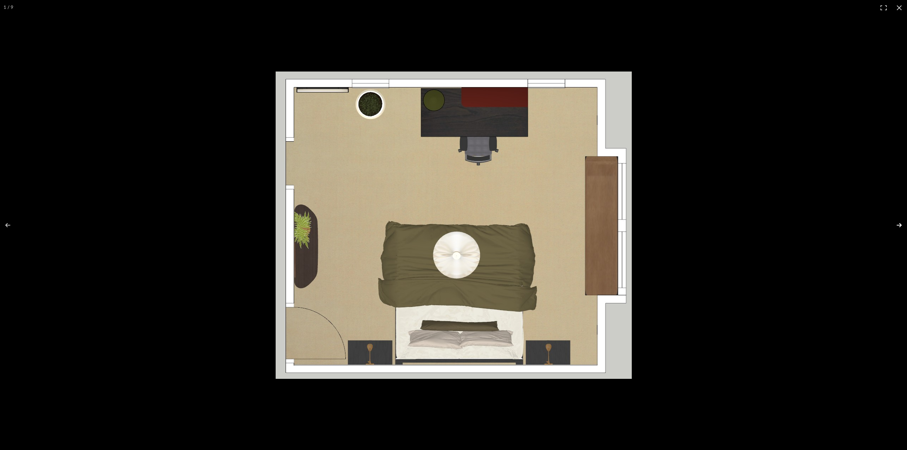
click at [899, 224] on button at bounding box center [894, 225] width 25 height 35
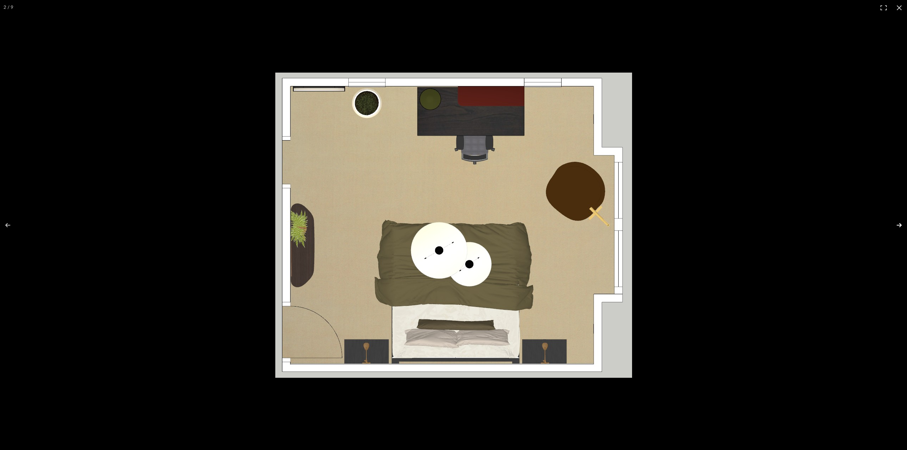
click at [899, 224] on button at bounding box center [894, 225] width 25 height 35
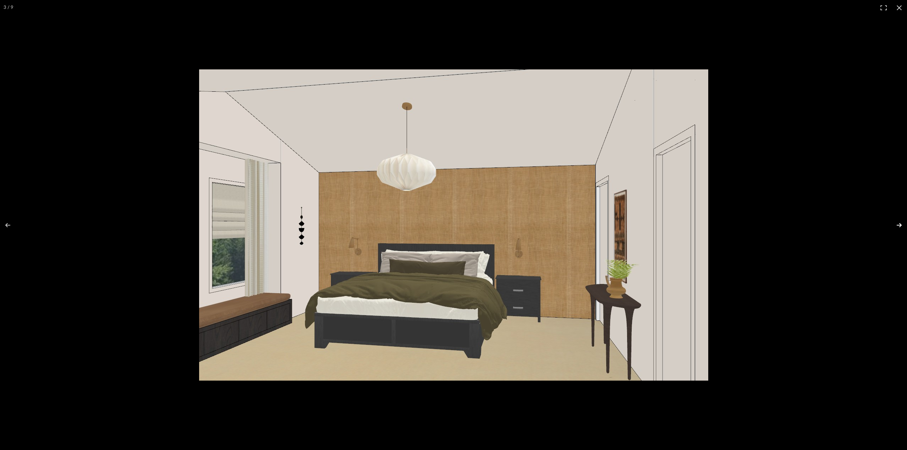
click at [899, 224] on button at bounding box center [894, 225] width 25 height 35
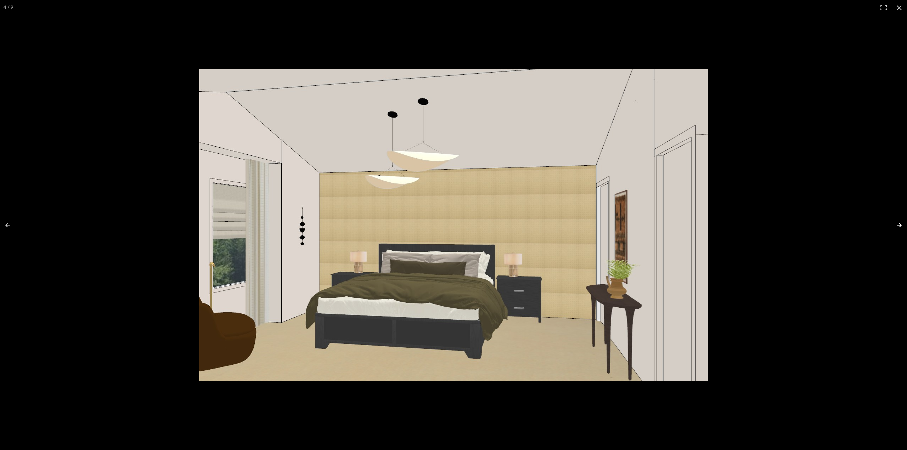
click at [899, 224] on button at bounding box center [894, 225] width 25 height 35
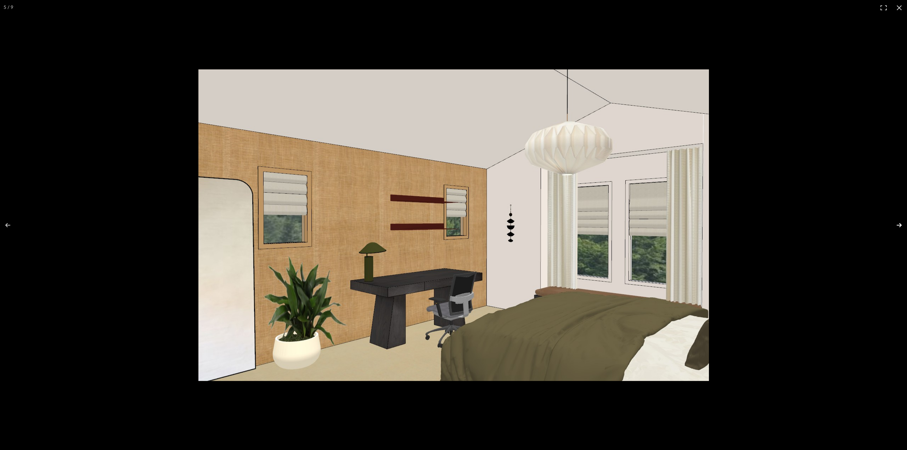
click at [895, 224] on button at bounding box center [894, 225] width 25 height 35
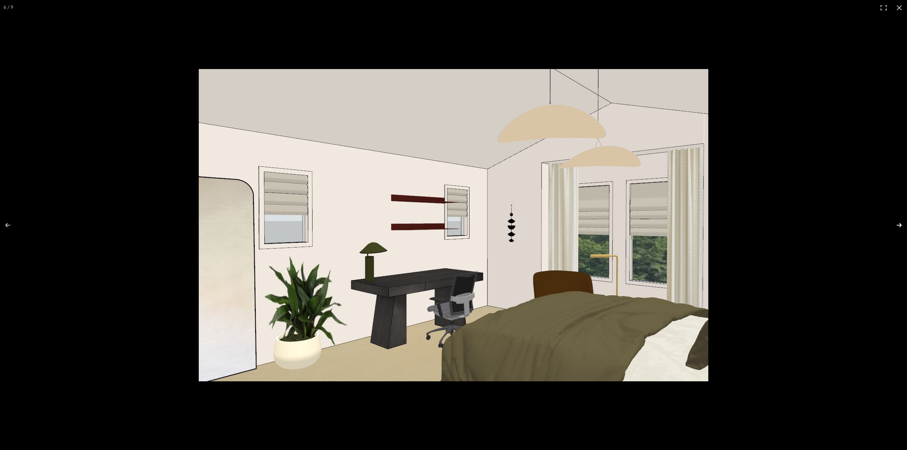
click at [899, 224] on button at bounding box center [894, 225] width 25 height 35
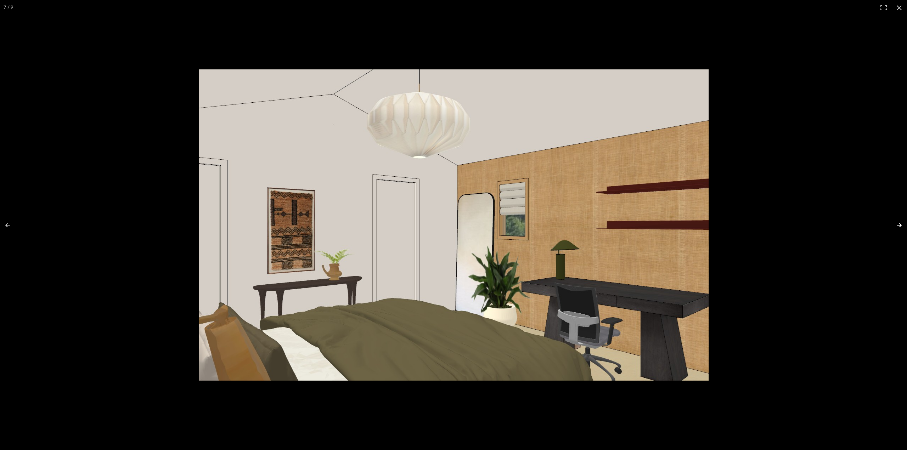
click at [897, 225] on button at bounding box center [894, 225] width 25 height 35
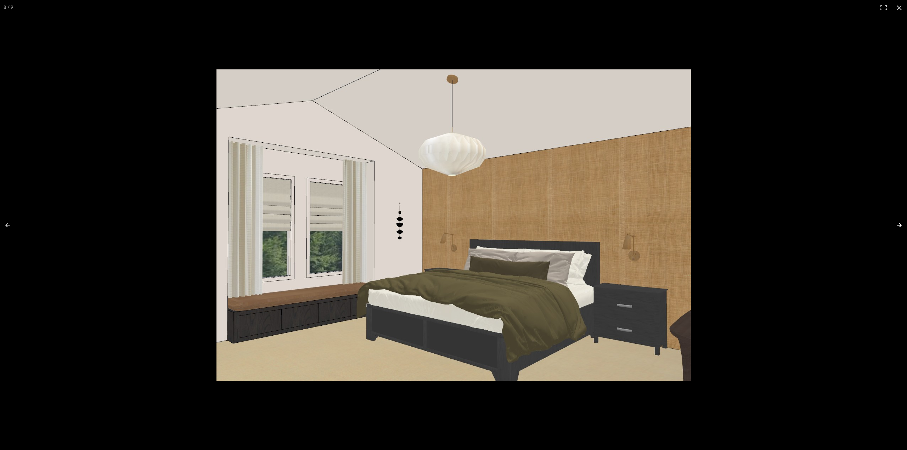
click at [897, 225] on button at bounding box center [894, 225] width 25 height 35
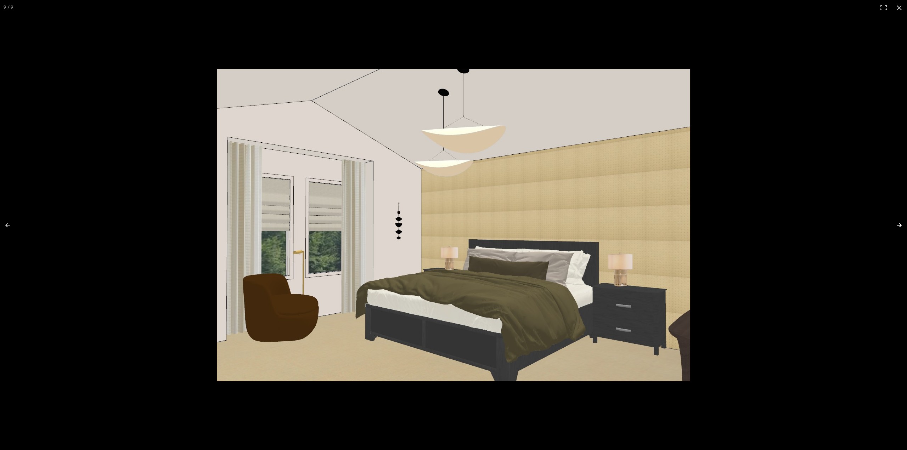
click at [897, 225] on button at bounding box center [894, 225] width 25 height 35
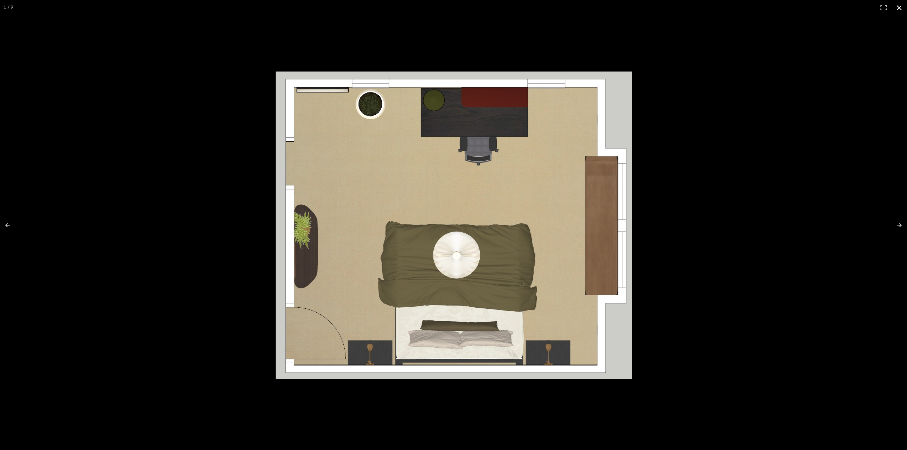
click at [901, 8] on button at bounding box center [900, 8] width 16 height 16
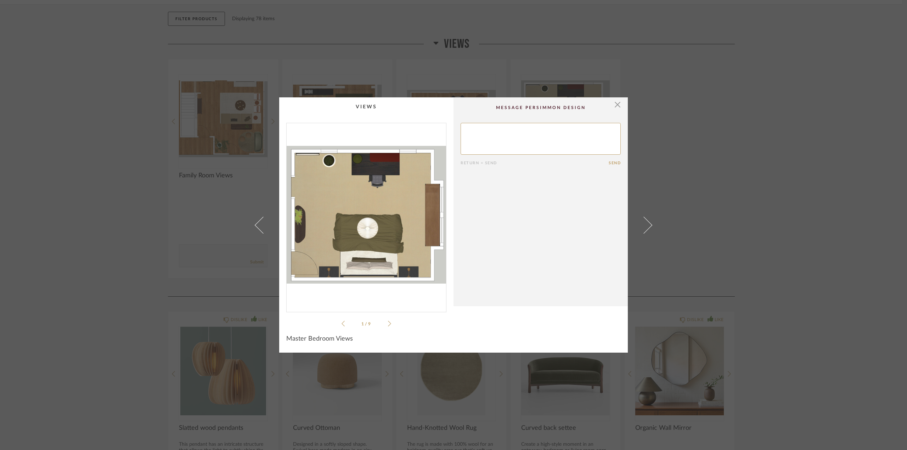
click at [478, 132] on textarea at bounding box center [541, 139] width 160 height 32
type textarea "L"
type textarea "Still undecided on the window lounge chair."
click at [604, 162] on div "Return = Send" at bounding box center [535, 163] width 148 height 5
click at [609, 163] on button "Send" at bounding box center [615, 163] width 12 height 5
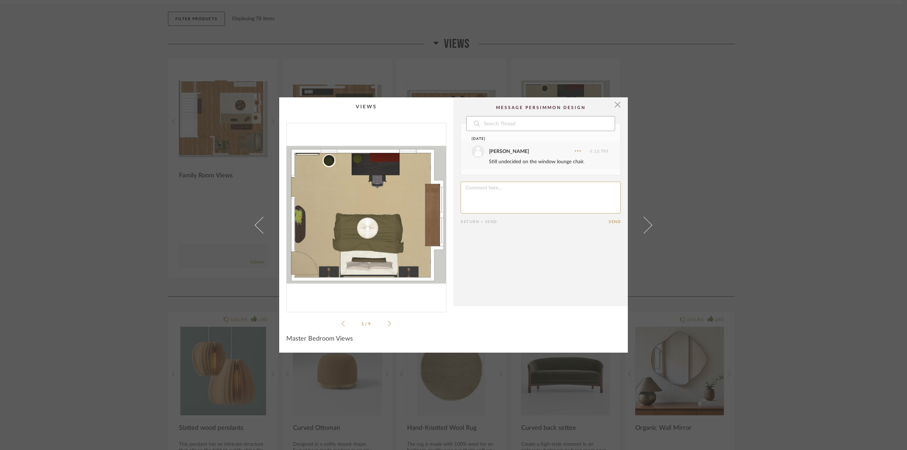
click at [500, 122] on input "search" at bounding box center [548, 124] width 131 height 14
type input "Let's not do standing shelves right now. We are debating whether to put a TV th…"
click at [586, 121] on input "Let's not do standing shelves right now. We are debating whether to put a TV th…" at bounding box center [542, 124] width 120 height 14
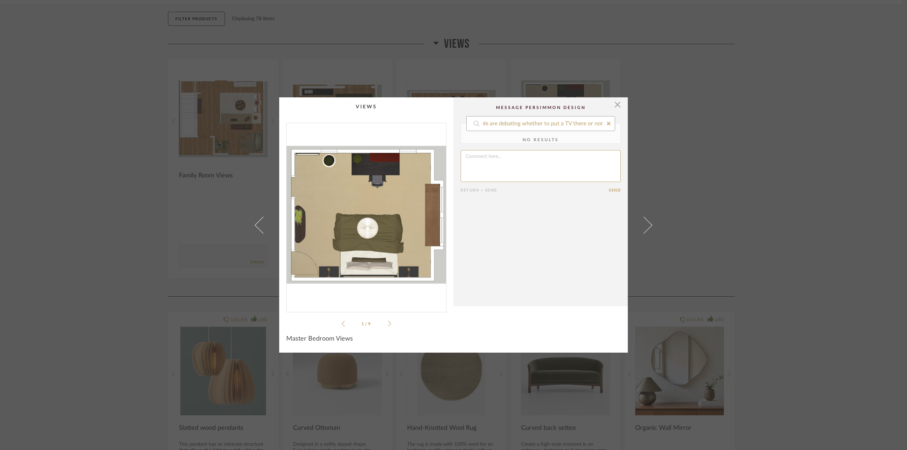
click at [586, 121] on input "Let's not do standing shelves right now. We are debating whether to put a TV th…" at bounding box center [542, 124] width 120 height 14
click at [515, 164] on div "Return = Send Send" at bounding box center [541, 144] width 160 height 43
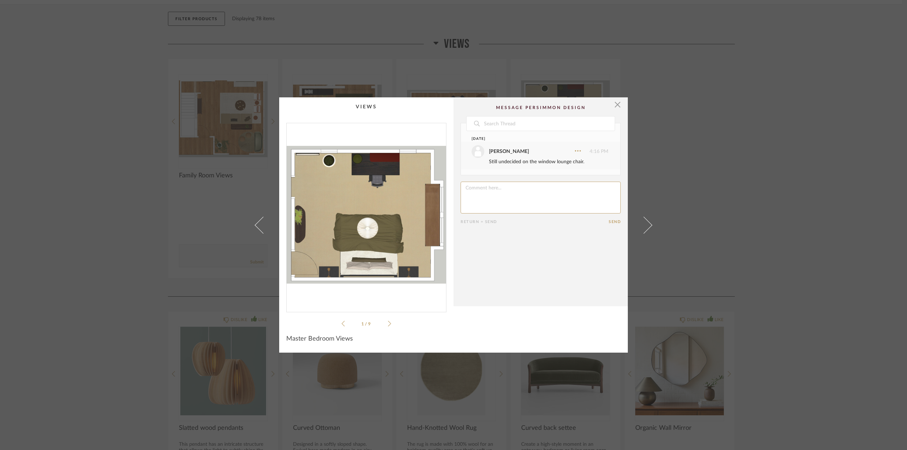
paste textarea "Let's not do standing shelves right now. We are debating whether to put a TV th…"
type textarea "Let's not do standing shelves right now. We are debating whether to put a TV th…"
click at [613, 219] on form "Return = Send Send" at bounding box center [541, 203] width 160 height 43
click at [614, 221] on button "Send" at bounding box center [615, 222] width 12 height 5
click at [553, 224] on textarea at bounding box center [541, 233] width 160 height 32
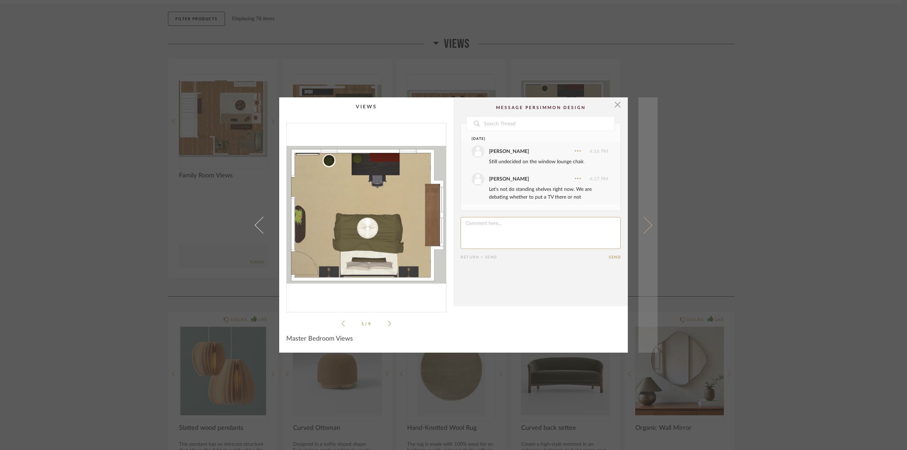
click at [648, 221] on link at bounding box center [648, 225] width 19 height 256
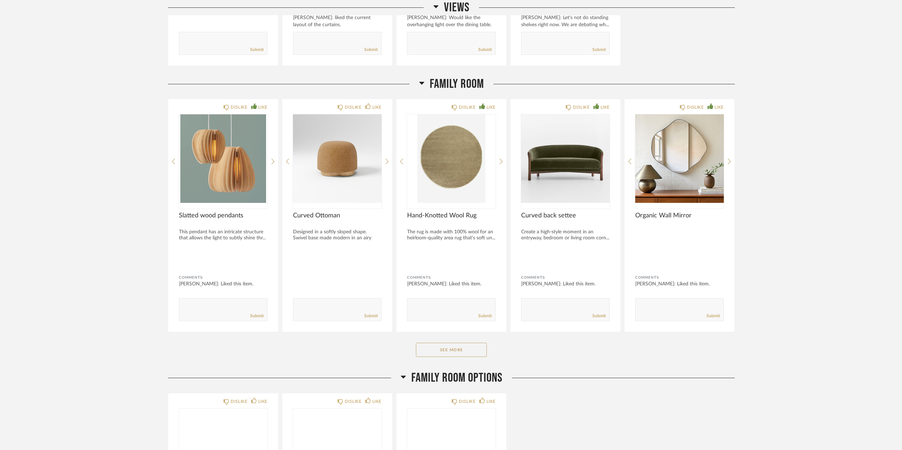
scroll to position [354, 0]
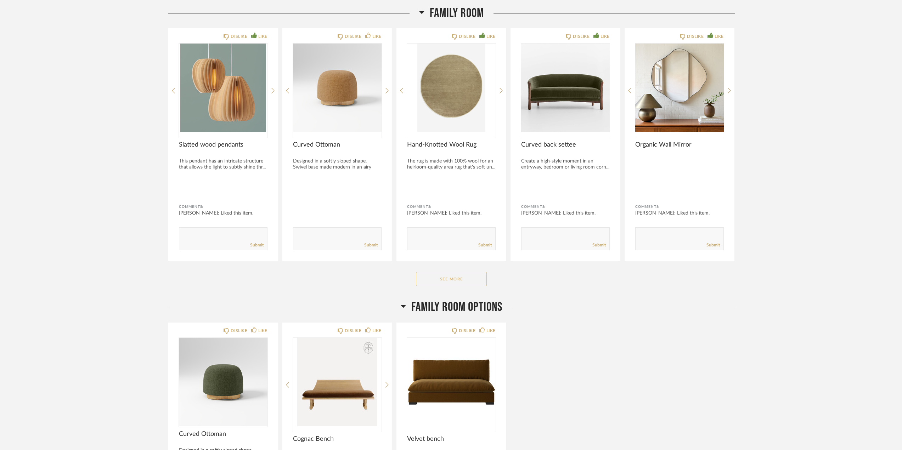
click at [459, 277] on button "See More" at bounding box center [451, 279] width 71 height 14
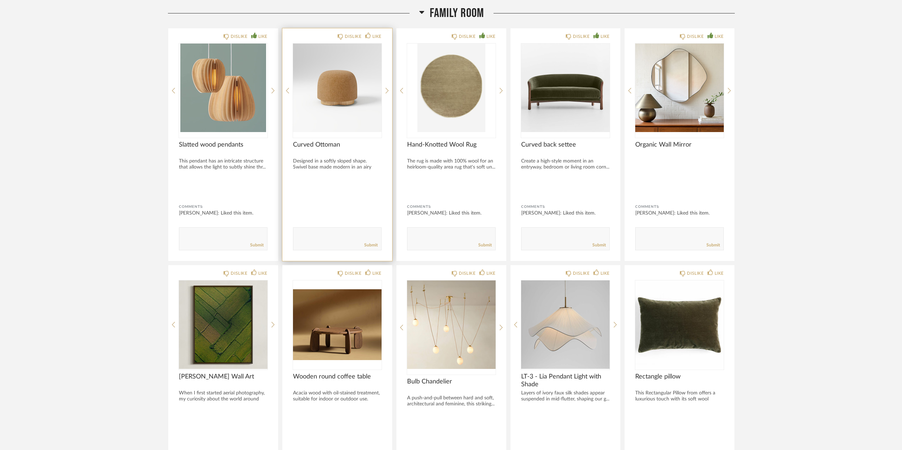
click at [333, 79] on img "0" at bounding box center [337, 88] width 89 height 89
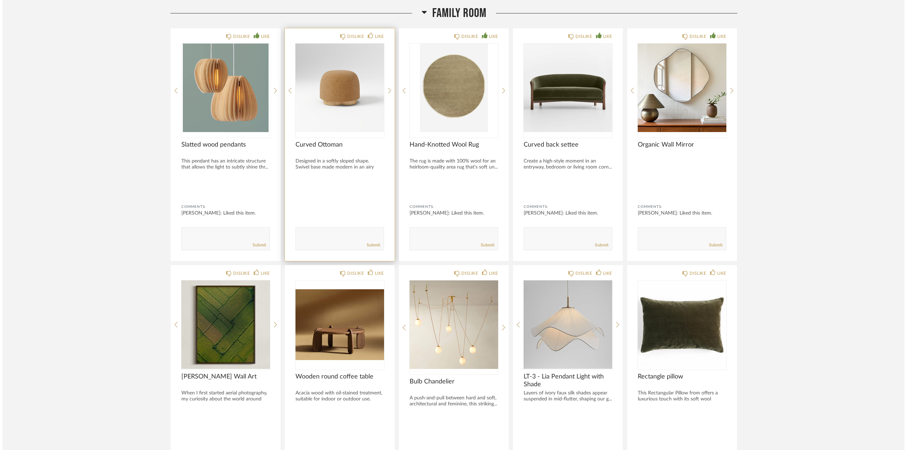
scroll to position [0, 0]
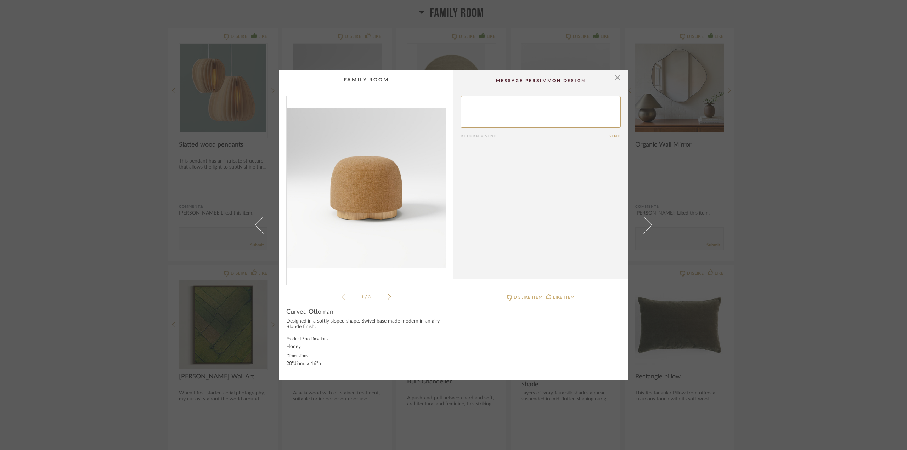
click at [508, 105] on textarea at bounding box center [541, 112] width 160 height 32
type textarea "Undecided on this, if it would be comfortable for people to sit."
click at [615, 139] on button "Send" at bounding box center [615, 136] width 12 height 5
click at [614, 78] on span "button" at bounding box center [618, 78] width 14 height 14
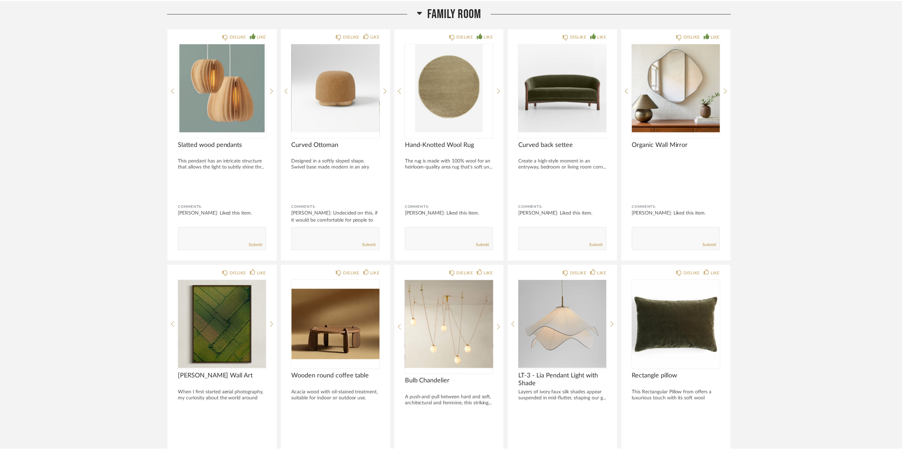
scroll to position [354, 0]
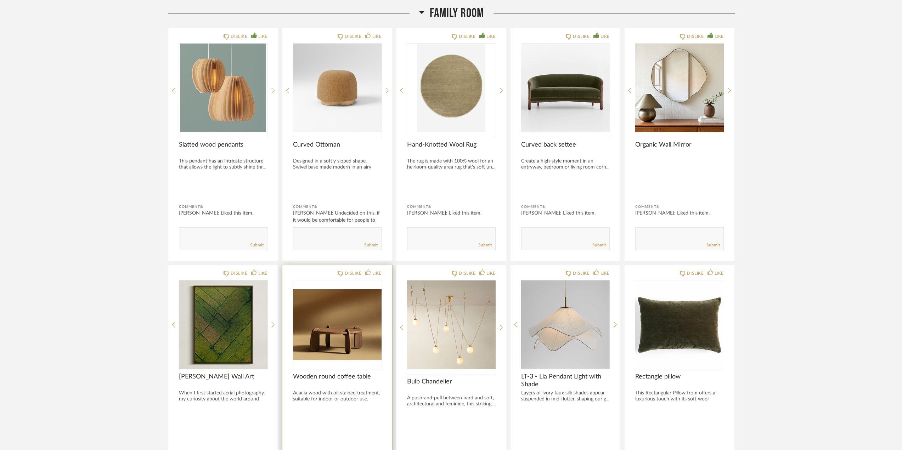
click at [356, 320] on div at bounding box center [337, 325] width 89 height 89
click at [350, 310] on img "0" at bounding box center [337, 325] width 89 height 89
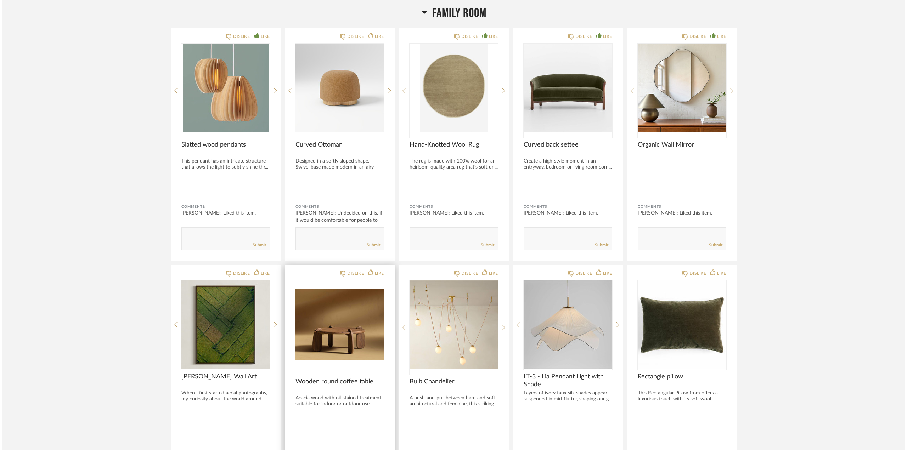
scroll to position [0, 0]
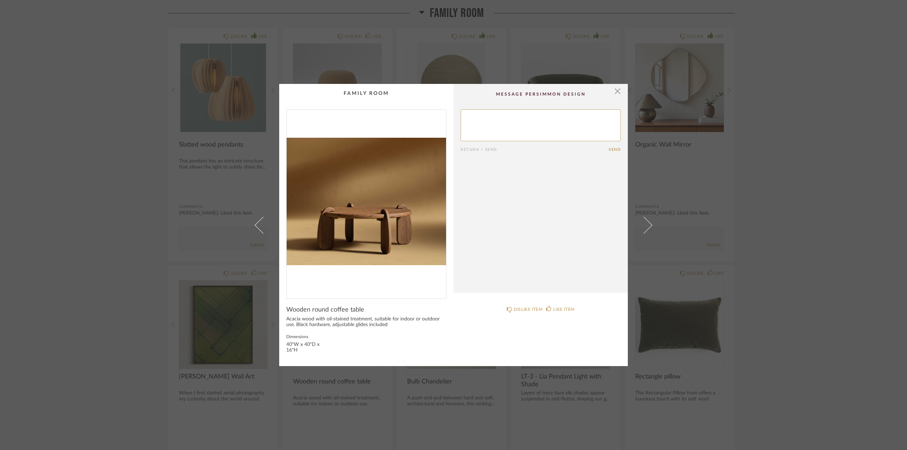
click at [488, 123] on textarea at bounding box center [541, 126] width 160 height 32
type textarea "We usually put feet on the coffee table in this room while watching tv. Would t…"
click at [610, 151] on button "Send" at bounding box center [615, 149] width 12 height 5
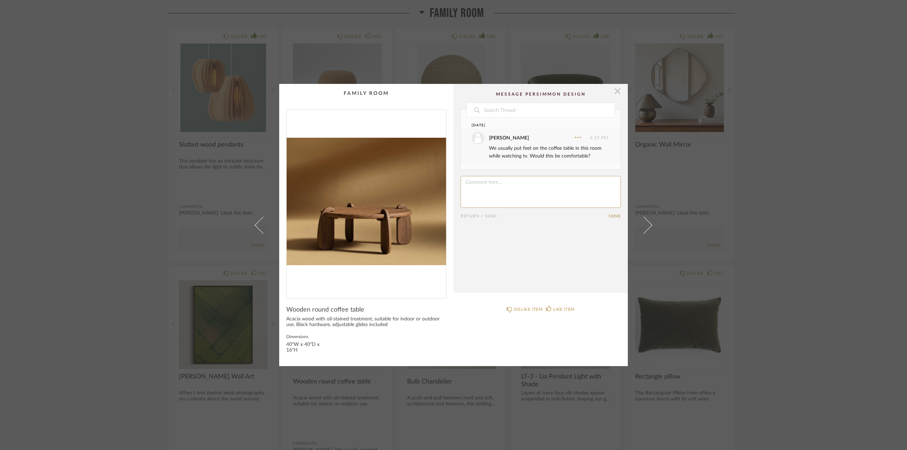
click at [614, 93] on span "button" at bounding box center [618, 91] width 14 height 14
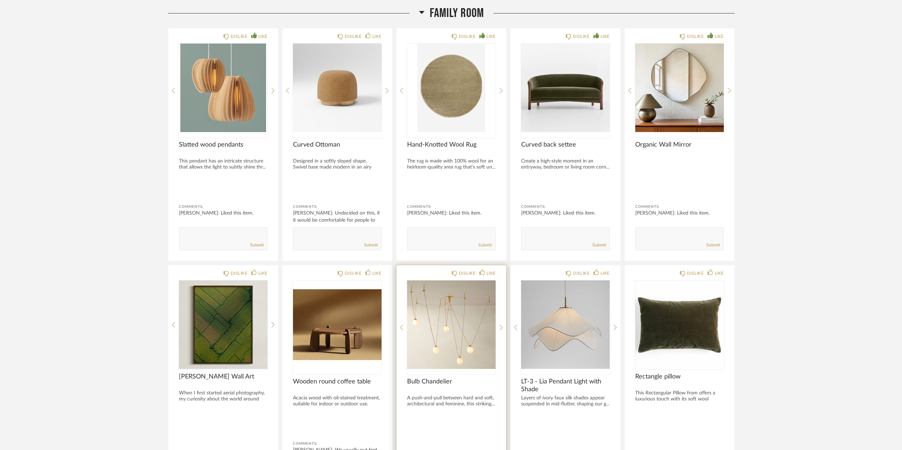
scroll to position [390, 0]
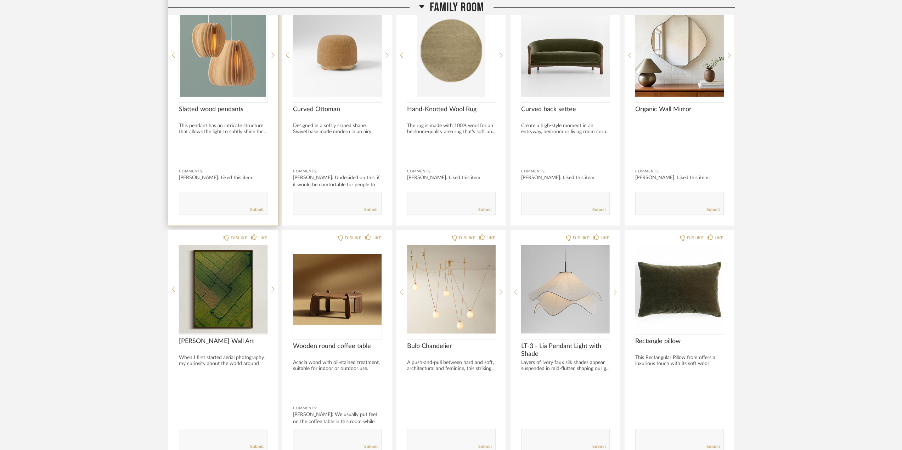
click at [227, 69] on img "0" at bounding box center [223, 52] width 89 height 89
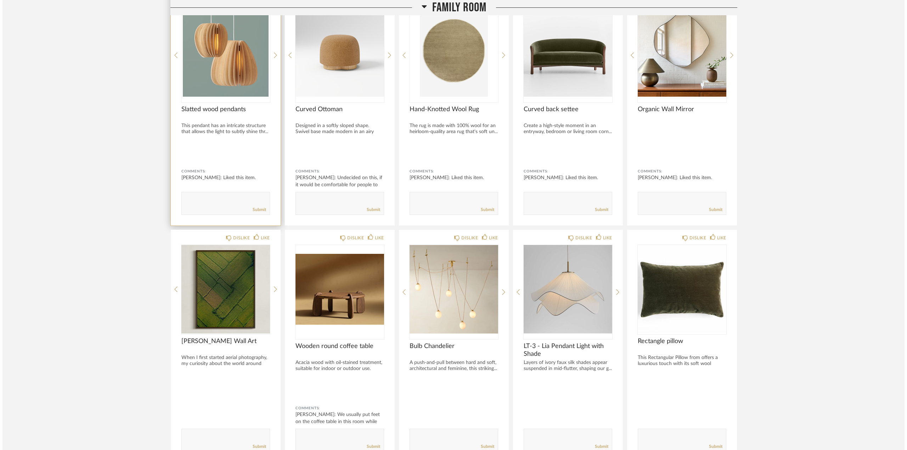
scroll to position [0, 0]
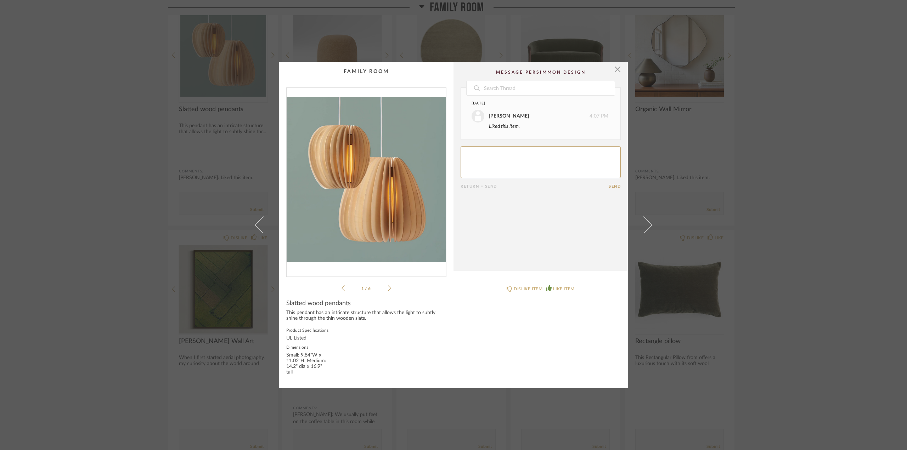
click at [546, 156] on textarea at bounding box center [541, 162] width 160 height 32
type textarea "Prefer this over the other light,"
click at [619, 185] on cpp-summary-comments "Date [DATE] [PERSON_NAME] 4:07 PM Liked this item. Return = Send Send" at bounding box center [541, 166] width 174 height 209
click at [615, 185] on button "Send" at bounding box center [615, 186] width 12 height 5
click at [614, 71] on span "button" at bounding box center [618, 69] width 14 height 14
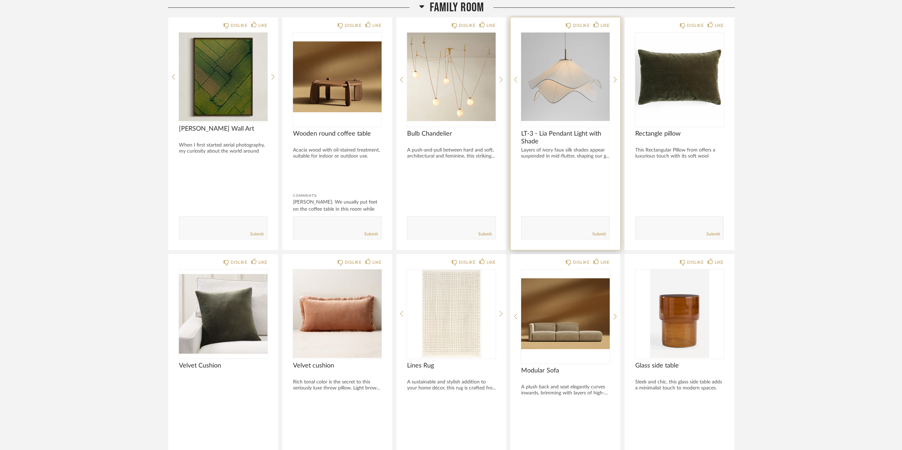
scroll to position [709, 0]
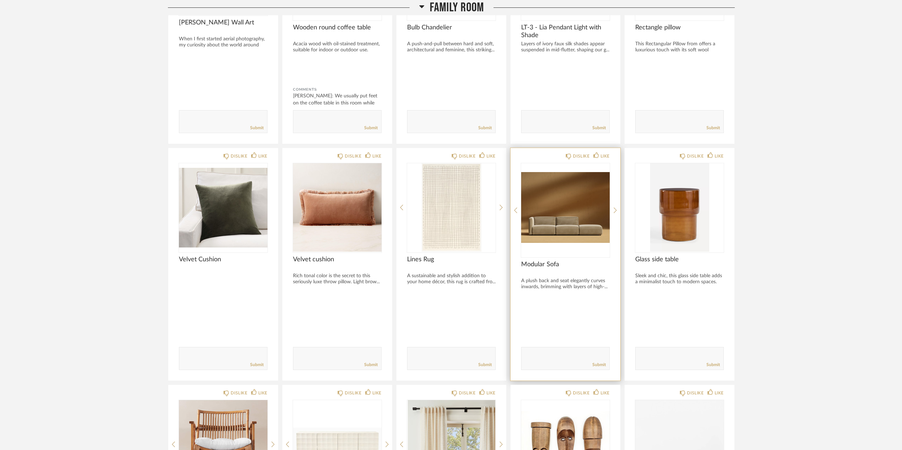
click at [573, 226] on img "0" at bounding box center [565, 207] width 89 height 89
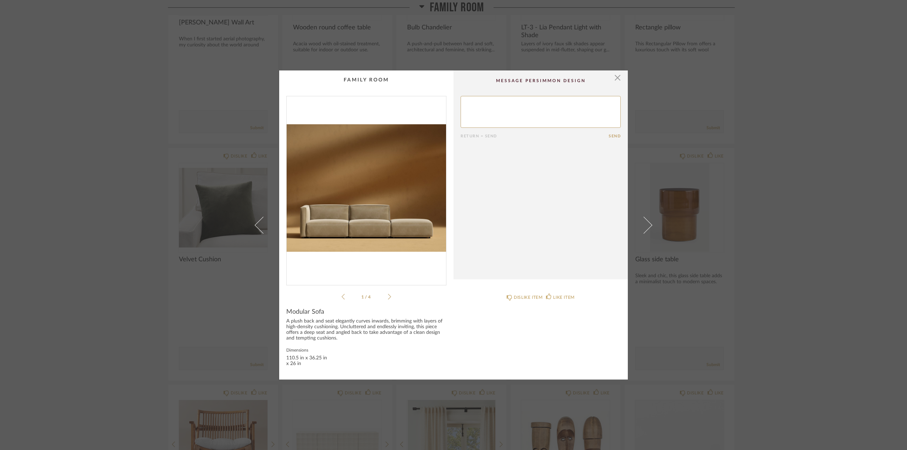
click at [503, 102] on textarea at bounding box center [541, 112] width 160 height 32
type textarea "Is it possible to get a sectional here, or would it not fit the look of this ro…"
click at [613, 139] on button "Send" at bounding box center [615, 136] width 12 height 5
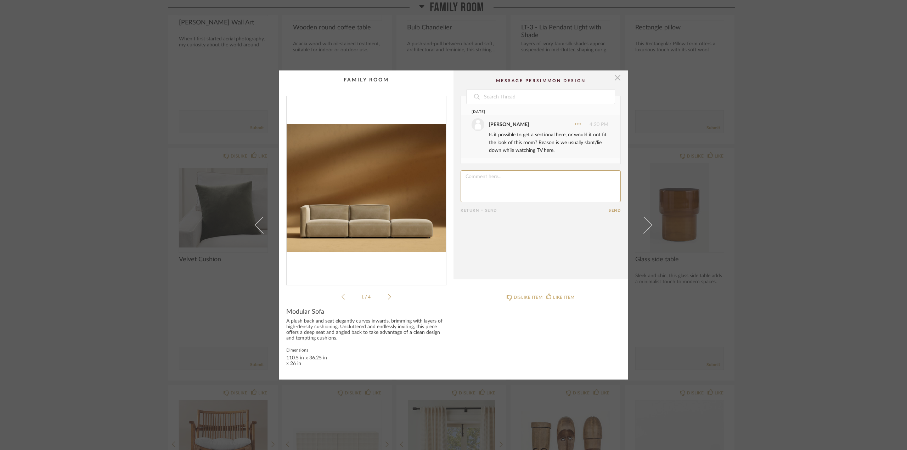
click at [612, 78] on span "button" at bounding box center [618, 78] width 14 height 14
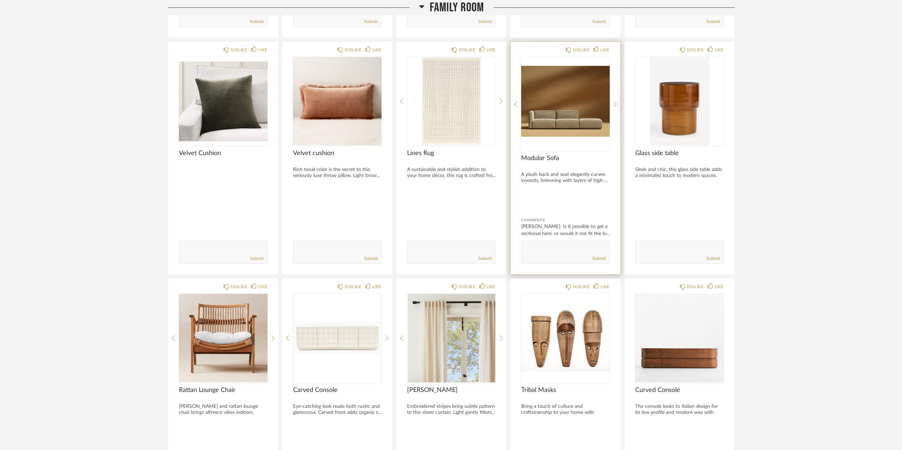
scroll to position [851, 0]
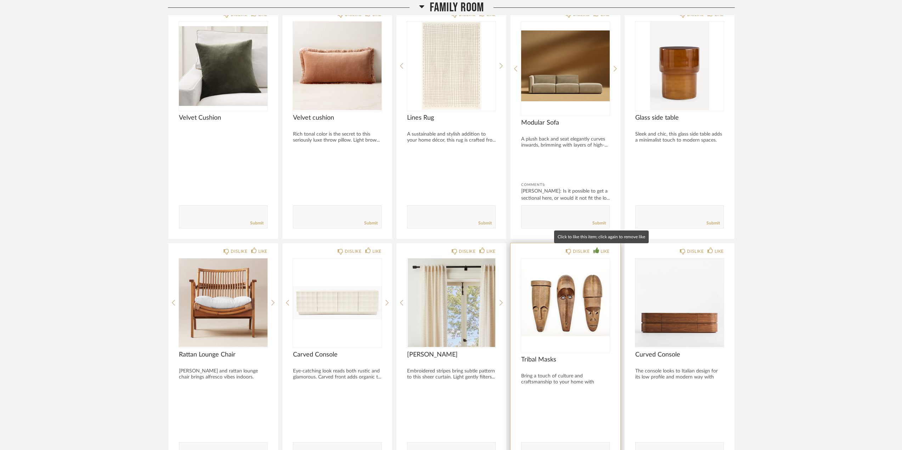
click at [599, 248] on div "LIKE" at bounding box center [602, 251] width 16 height 7
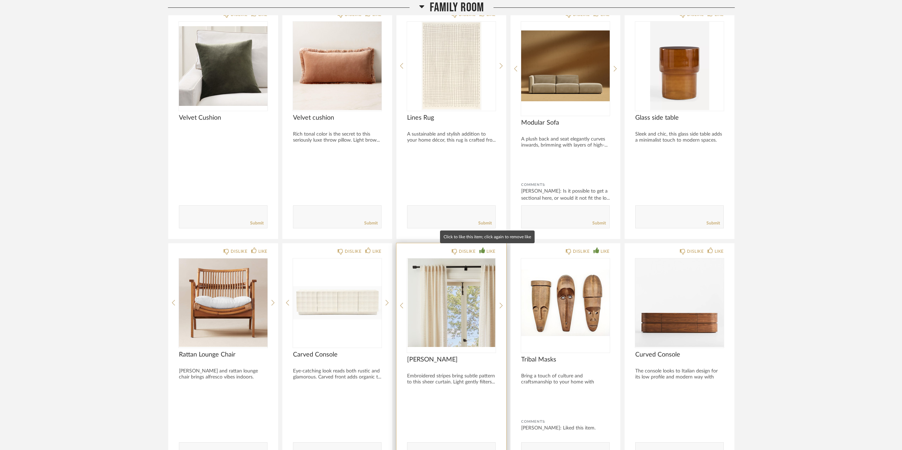
click at [482, 249] on icon at bounding box center [483, 251] width 6 height 6
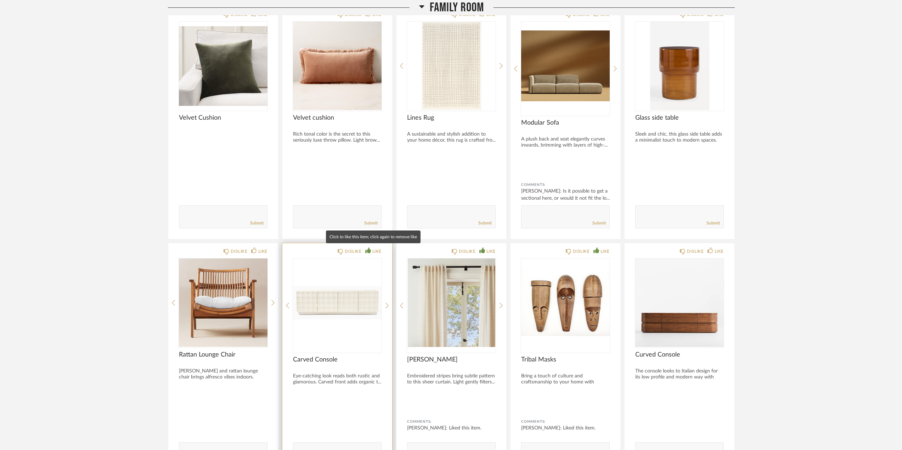
click at [372, 250] on div "LIKE" at bounding box center [373, 251] width 16 height 7
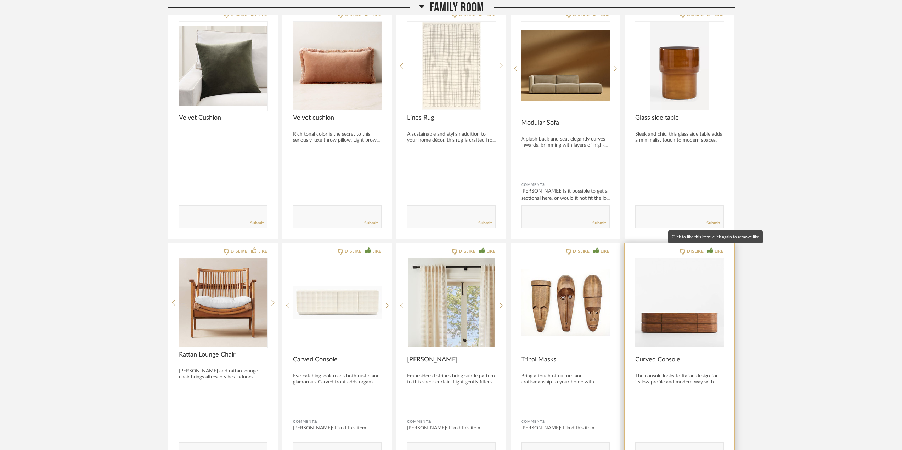
click at [720, 249] on div "LIKE" at bounding box center [719, 251] width 9 height 7
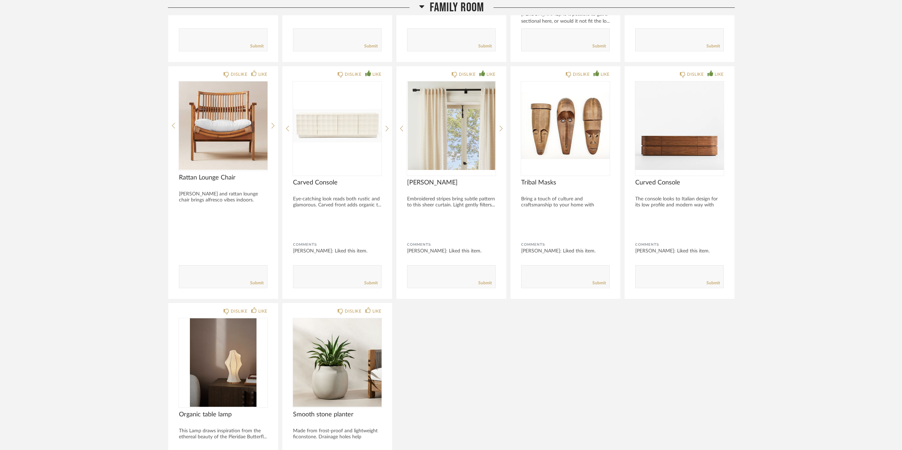
scroll to position [1134, 0]
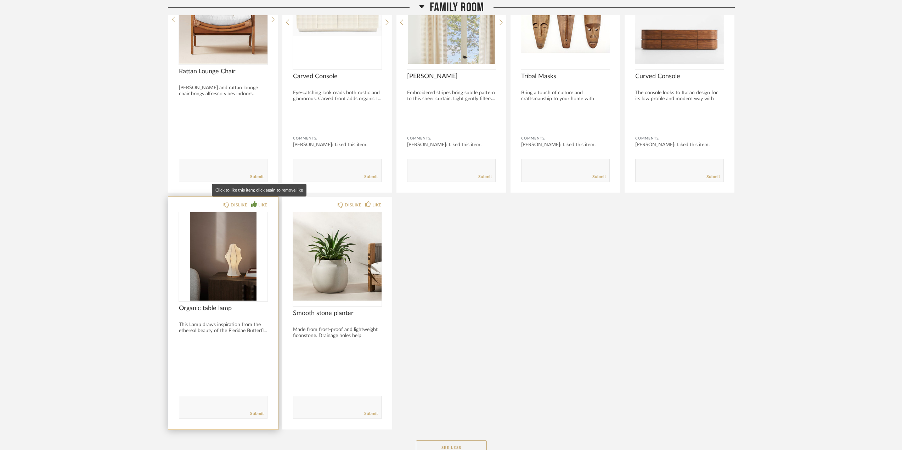
click at [262, 202] on div "LIKE" at bounding box center [262, 205] width 9 height 7
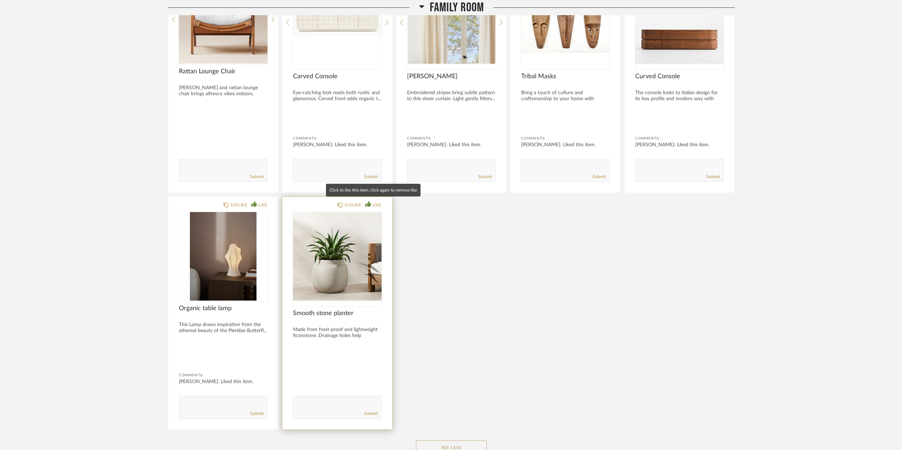
click at [377, 203] on div "LIKE" at bounding box center [376, 205] width 9 height 7
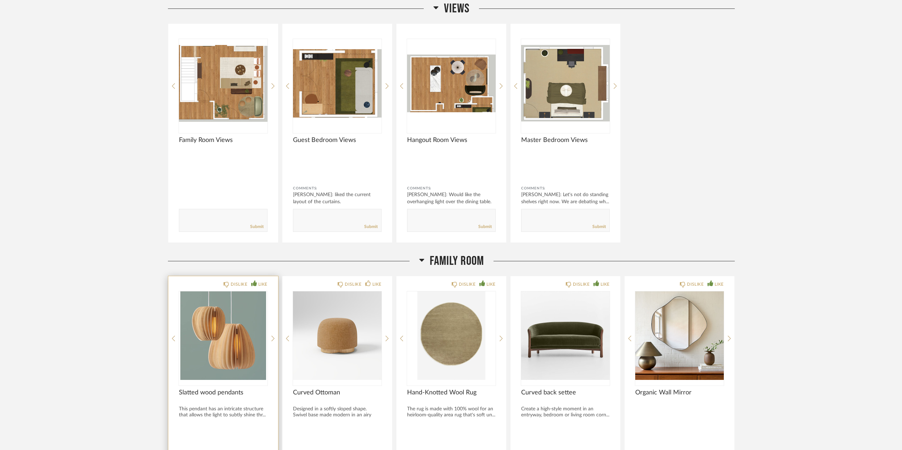
scroll to position [0, 0]
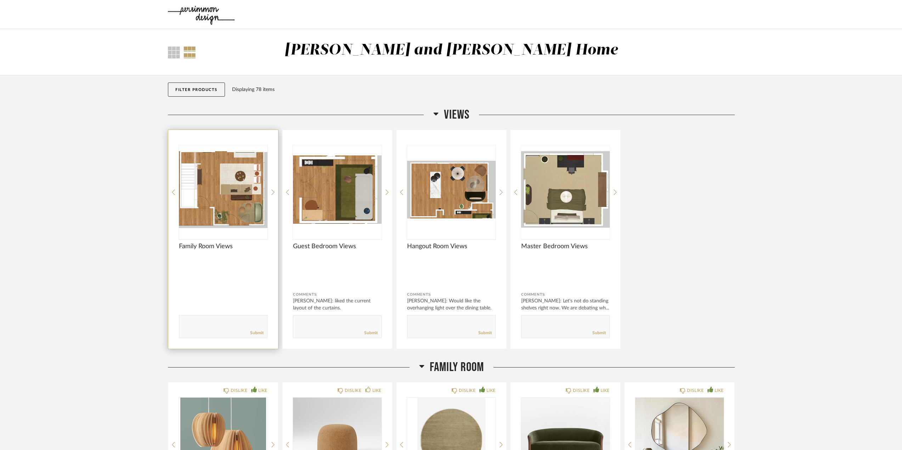
click at [239, 201] on img "0" at bounding box center [223, 189] width 89 height 89
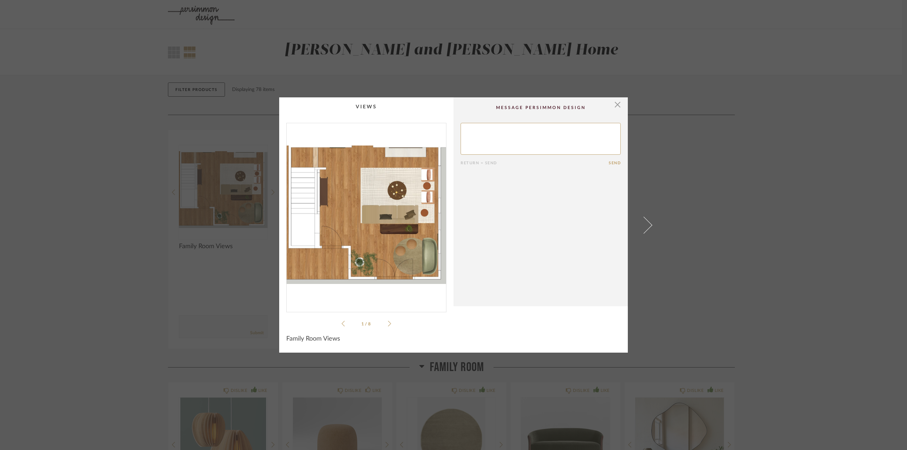
click at [501, 140] on textarea at bounding box center [541, 139] width 160 height 32
type textarea "let's hold off on the plant for now. Still undecided if we want to keep the exe…"
click at [609, 161] on button "Send" at bounding box center [615, 163] width 12 height 5
click at [615, 106] on span "button" at bounding box center [618, 104] width 14 height 14
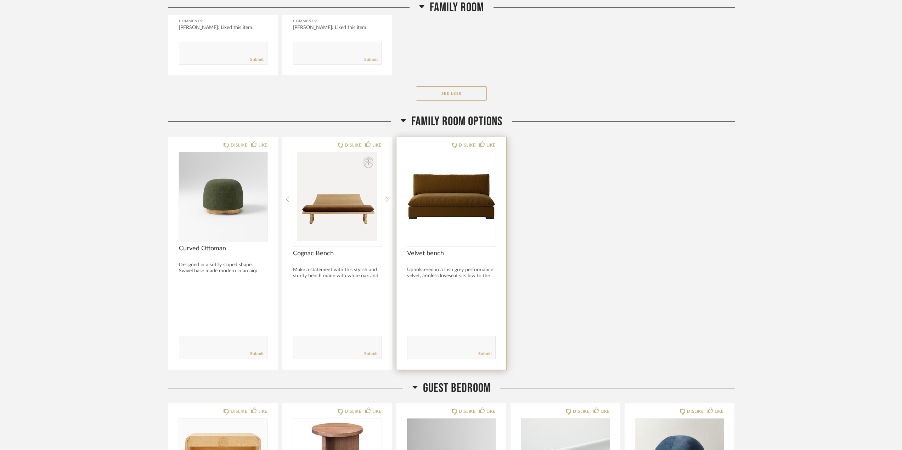
scroll to position [1666, 0]
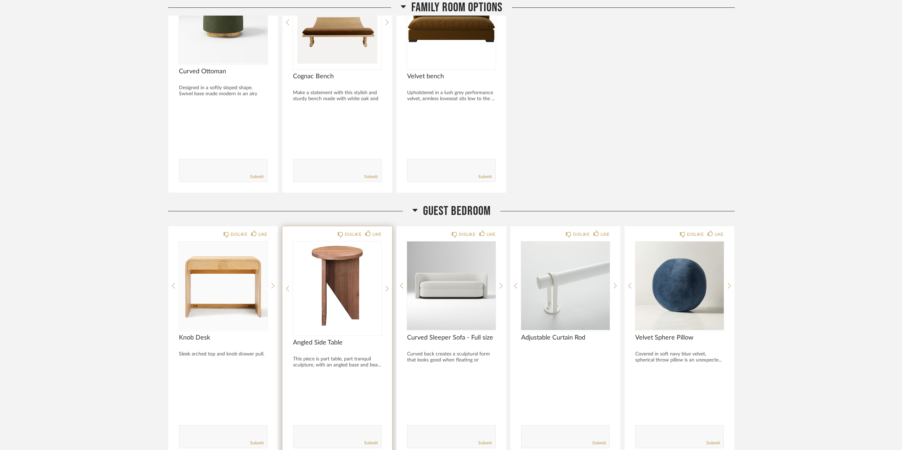
click at [327, 429] on textarea at bounding box center [337, 434] width 88 height 10
click at [321, 429] on textarea at bounding box center [337, 434] width 88 height 10
type textarea "I"
type textarea "Would this be too tall to easily topple?"
click at [370, 441] on link "Submit" at bounding box center [370, 444] width 13 height 6
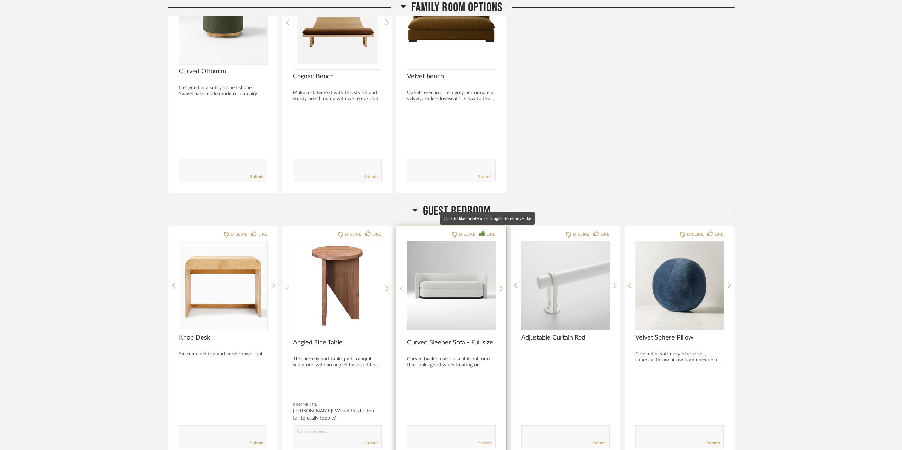
click at [484, 231] on icon at bounding box center [483, 234] width 6 height 6
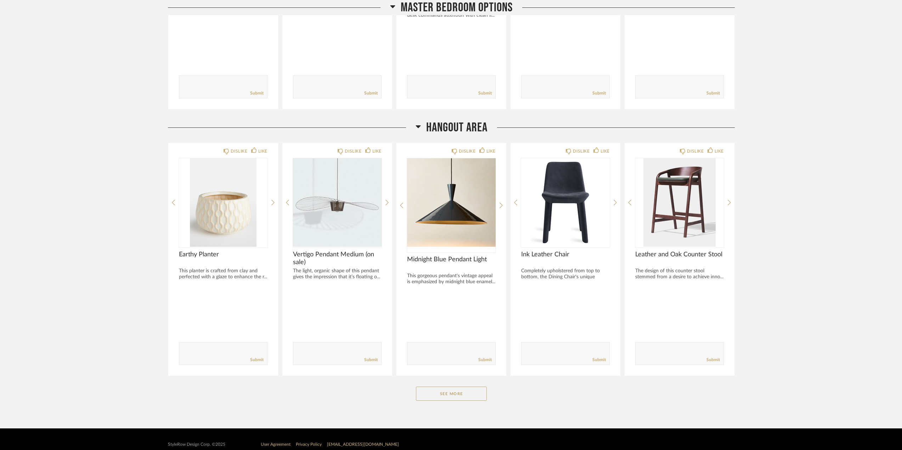
scroll to position [2876, 0]
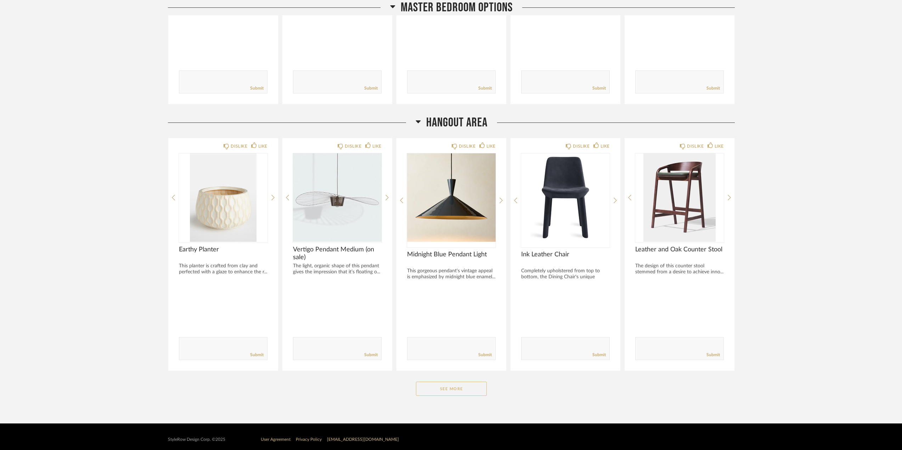
click at [455, 385] on button "See More" at bounding box center [451, 389] width 71 height 14
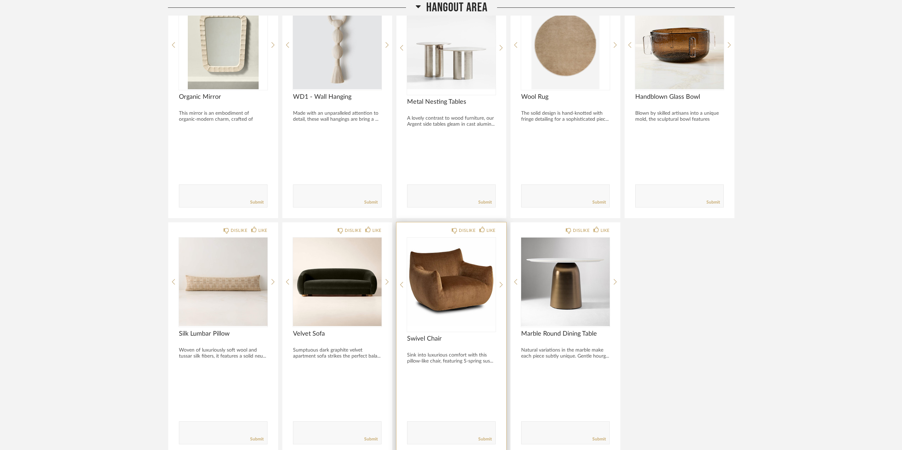
scroll to position [3349, 0]
